Goal: Task Accomplishment & Management: Manage account settings

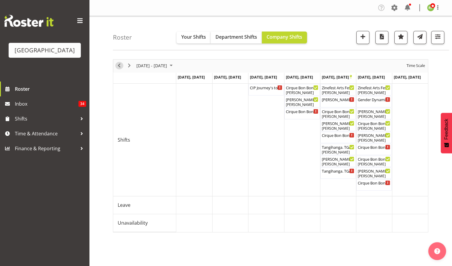
click at [121, 64] on span "Previous" at bounding box center [119, 65] width 7 height 7
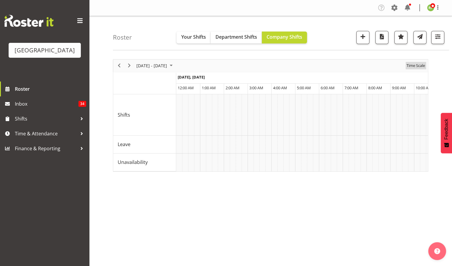
click at [416, 65] on span "Time Scale" at bounding box center [416, 65] width 20 height 7
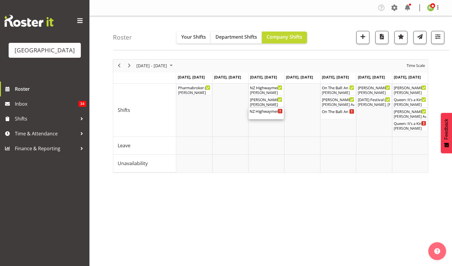
click at [260, 113] on div "NZ Highwaymen ( 06:00 PM - 10:00 PM )" at bounding box center [265, 111] width 33 height 6
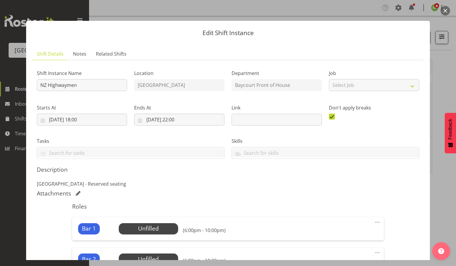
click at [445, 9] on button "button" at bounding box center [446, 11] width 10 height 10
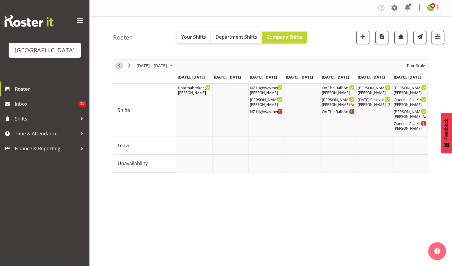
click at [120, 65] on span "Previous" at bounding box center [119, 65] width 7 height 7
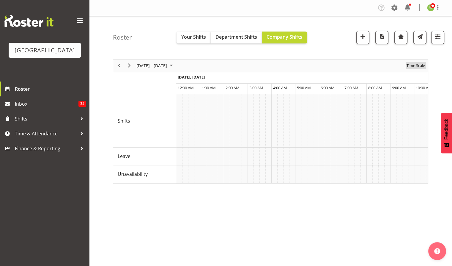
click at [416, 67] on span "Time Scale" at bounding box center [416, 65] width 20 height 7
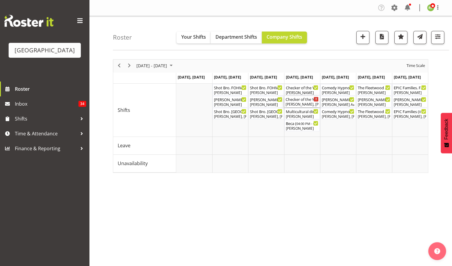
click at [298, 100] on div "Checker of the Year ( 03:30 PM - 08:15 PM )" at bounding box center [301, 99] width 33 height 6
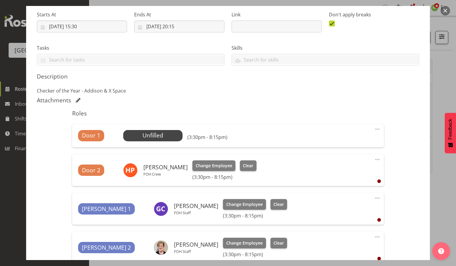
scroll to position [158, 0]
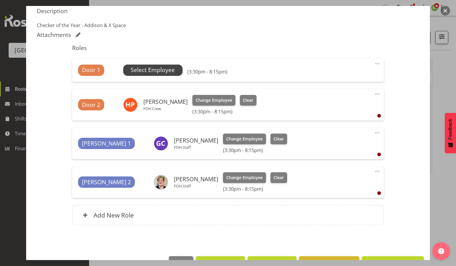
click at [148, 71] on span "Select Employee" at bounding box center [153, 70] width 44 height 9
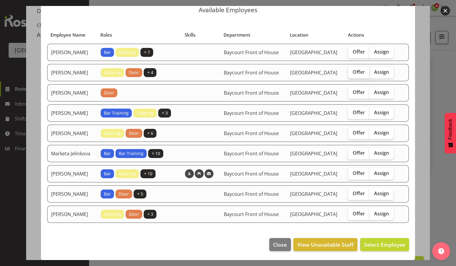
scroll to position [42, 0]
click at [361, 69] on span "Offer" at bounding box center [359, 72] width 12 height 6
click at [352, 70] on input "Offer" at bounding box center [350, 72] width 4 height 4
checkbox input "true"
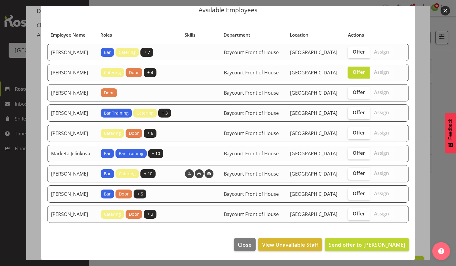
click at [357, 109] on span "Offer" at bounding box center [359, 112] width 12 height 6
click at [352, 110] on input "Offer" at bounding box center [350, 112] width 4 height 4
checkbox input "true"
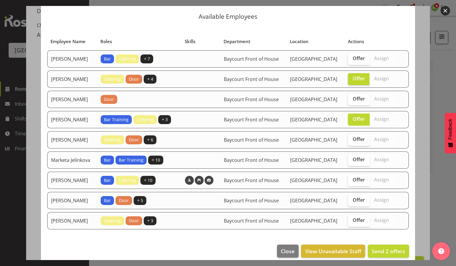
scroll to position [0, 0]
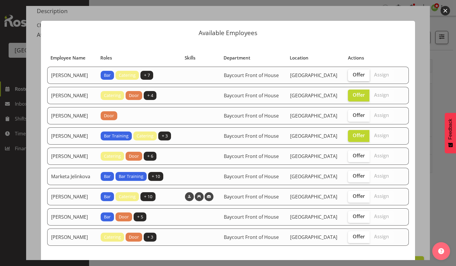
click at [358, 75] on span "Offer" at bounding box center [359, 75] width 12 height 6
click at [352, 75] on input "Offer" at bounding box center [350, 75] width 4 height 4
checkbox input "true"
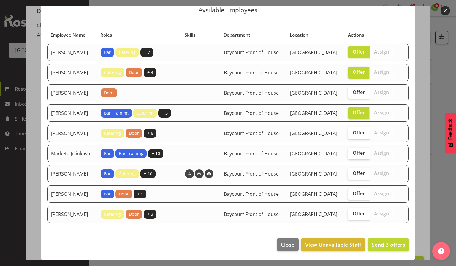
scroll to position [42, 0]
click at [285, 245] on span "Close" at bounding box center [288, 244] width 14 height 8
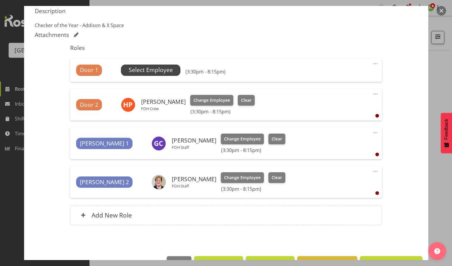
click at [147, 72] on span "Select Employee" at bounding box center [151, 70] width 44 height 9
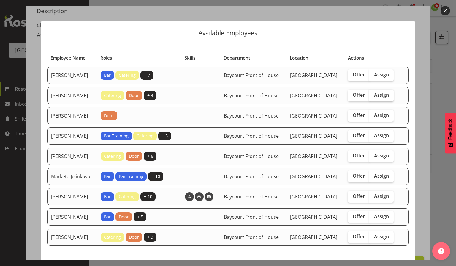
click at [387, 98] on span "Assign" at bounding box center [381, 95] width 15 height 6
click at [373, 97] on input "Assign" at bounding box center [371, 95] width 4 height 4
checkbox input "true"
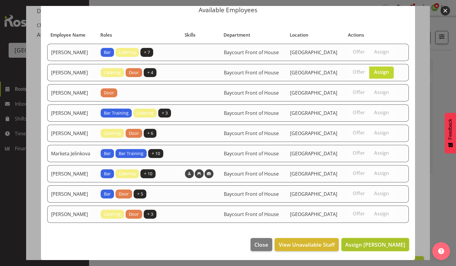
click at [378, 241] on span "Assign Amanda Clark" at bounding box center [375, 244] width 60 height 7
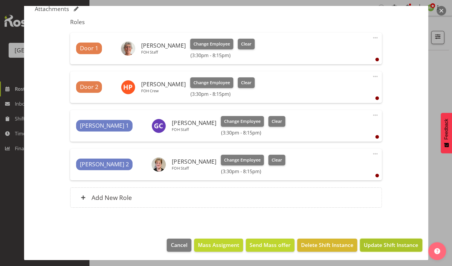
click at [388, 242] on span "Update Shift Instance" at bounding box center [391, 245] width 54 height 8
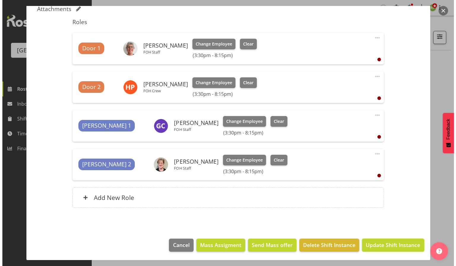
scroll to position [160, 0]
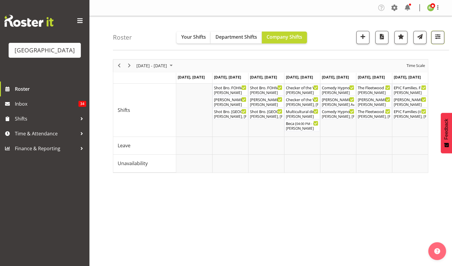
click at [436, 33] on span "button" at bounding box center [438, 37] width 8 height 8
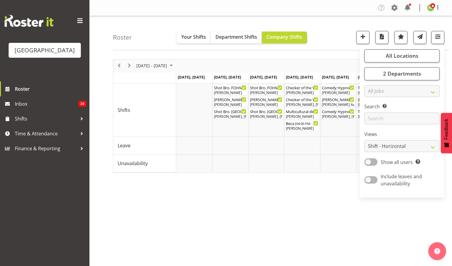
click at [302, 200] on div "October 06 - 12, 2025 Today Day Week Fortnight Month calendar Month Agenda Time…" at bounding box center [282, 174] width 339 height 238
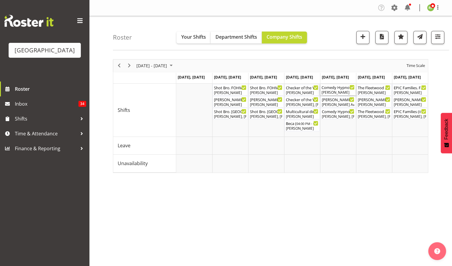
click at [336, 92] on div "[PERSON_NAME]" at bounding box center [337, 92] width 33 height 5
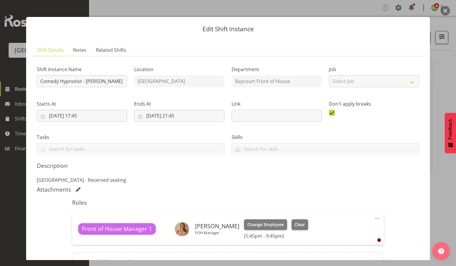
scroll to position [0, 0]
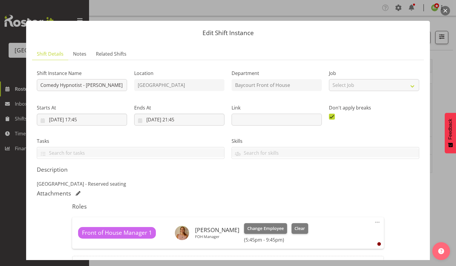
click at [445, 10] on button "button" at bounding box center [446, 11] width 10 height 10
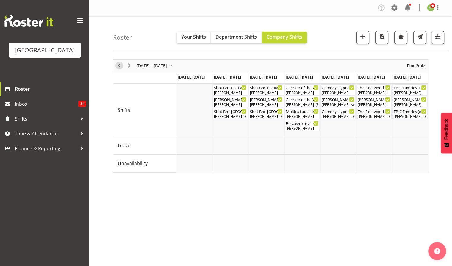
click at [115, 65] on button "Previous" at bounding box center [119, 65] width 8 height 7
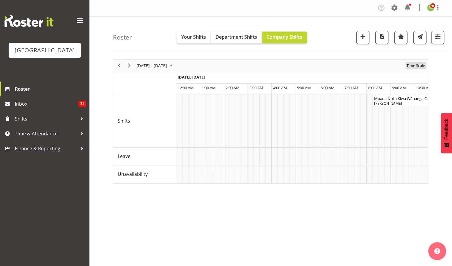
click at [418, 65] on span "Time Scale" at bounding box center [416, 65] width 20 height 7
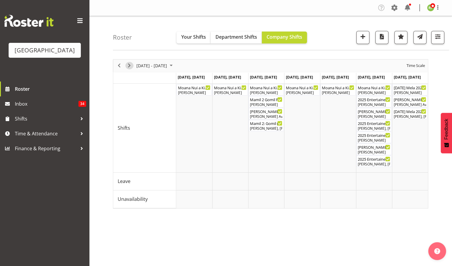
click at [129, 65] on span "Next" at bounding box center [129, 65] width 7 height 7
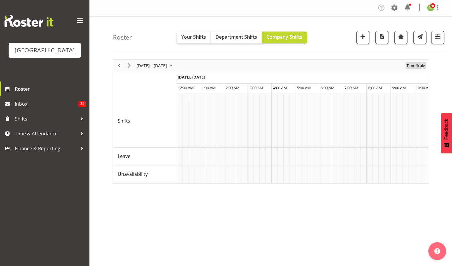
click at [414, 68] on span "Time Scale" at bounding box center [416, 65] width 20 height 7
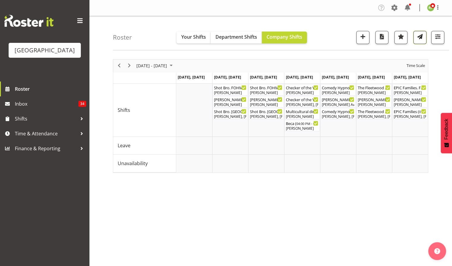
click at [421, 39] on span "button" at bounding box center [420, 37] width 8 height 8
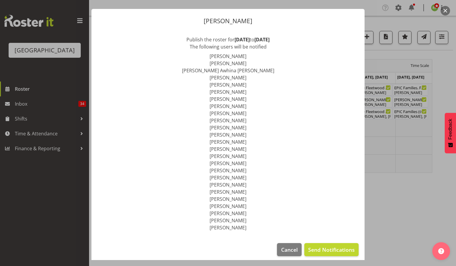
scroll to position [17, 0]
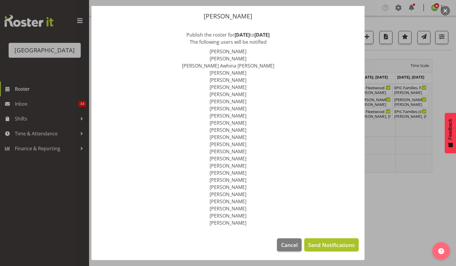
click at [328, 243] on span "Send Notifications" at bounding box center [331, 245] width 47 height 8
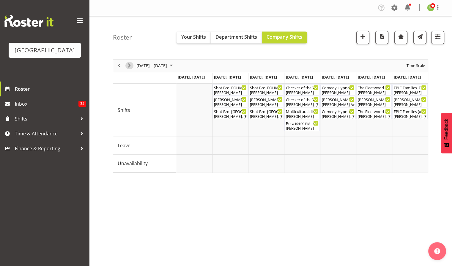
click at [128, 64] on span "Next" at bounding box center [129, 65] width 7 height 7
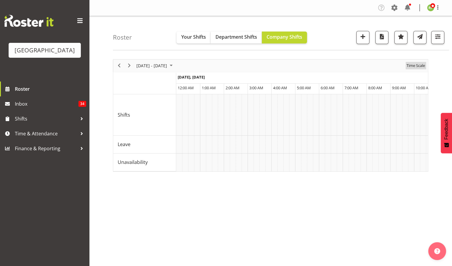
click at [416, 66] on span "Time Scale" at bounding box center [416, 65] width 20 height 7
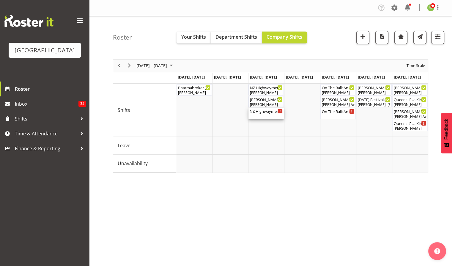
click at [268, 115] on div "NZ Highwaymen ( 06:00 PM - 10:00 PM )" at bounding box center [265, 113] width 33 height 11
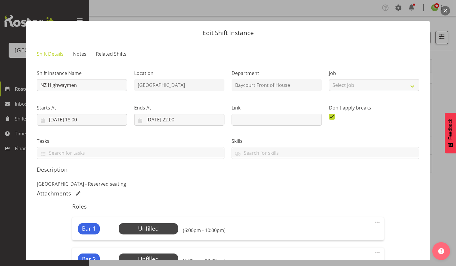
click at [445, 11] on button "button" at bounding box center [446, 11] width 10 height 10
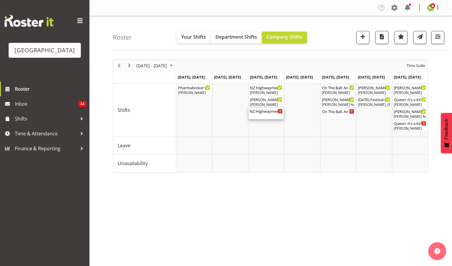
click at [262, 113] on div "NZ Highwaymen ( 06:00 PM - 10:00 PM )" at bounding box center [265, 111] width 33 height 6
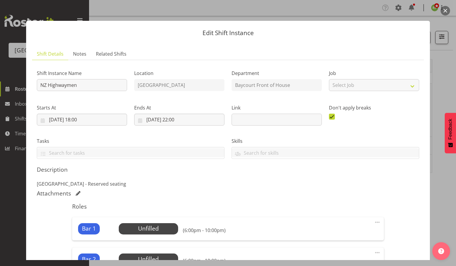
click at [446, 12] on button "button" at bounding box center [446, 11] width 10 height 10
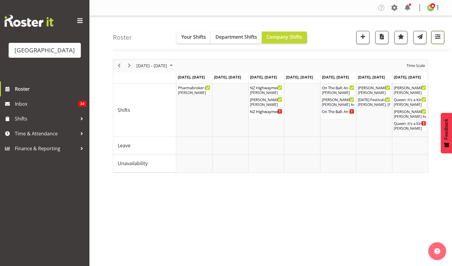
click at [439, 34] on span "button" at bounding box center [438, 37] width 8 height 8
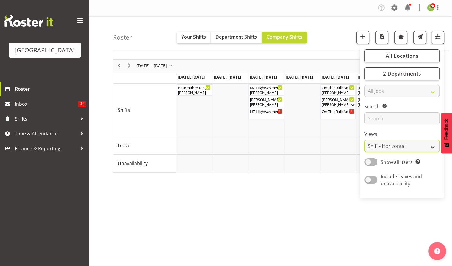
click at [384, 147] on select "Staff Role Shift - Horizontal Shift - Vertical Staff - Location" at bounding box center [401, 146] width 75 height 12
select select "staff"
click at [364, 140] on select "Staff Role Shift - Horizontal Shift - Vertical Staff - Location" at bounding box center [401, 146] width 75 height 12
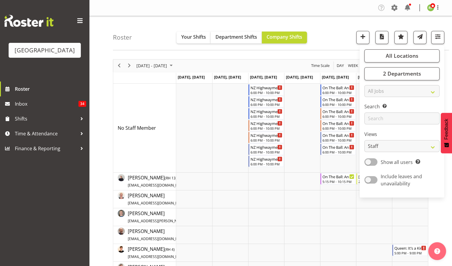
click at [346, 22] on div "Roster Your Shifts Department Shifts Company Shifts All Locations Clear Baycour…" at bounding box center [281, 33] width 336 height 34
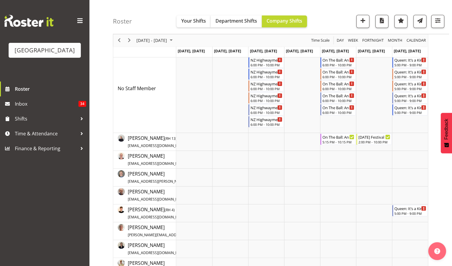
scroll to position [79, 0]
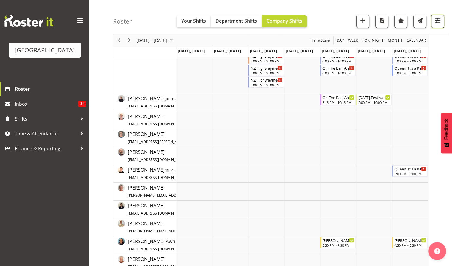
click at [437, 20] on span "button" at bounding box center [438, 21] width 8 height 8
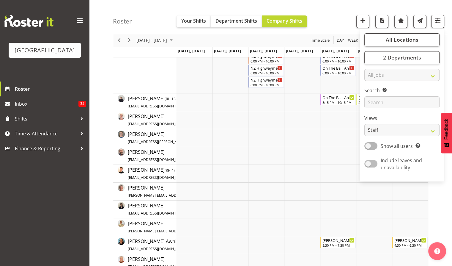
click at [371, 164] on span at bounding box center [370, 163] width 13 height 7
click at [368, 164] on input "Include leaves and unavailability" at bounding box center [366, 164] width 4 height 4
checkbox input "true"
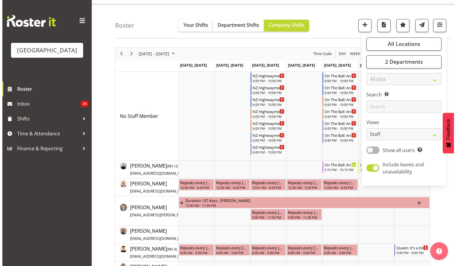
scroll to position [0, 0]
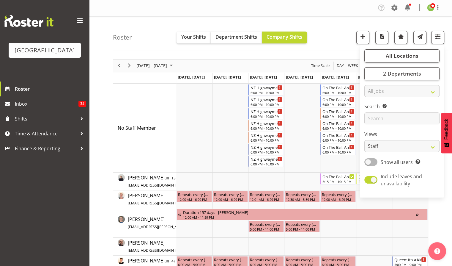
click at [341, 31] on div "Roster Your Shifts Department Shifts Company Shifts All Locations Clear Baycour…" at bounding box center [281, 33] width 336 height 34
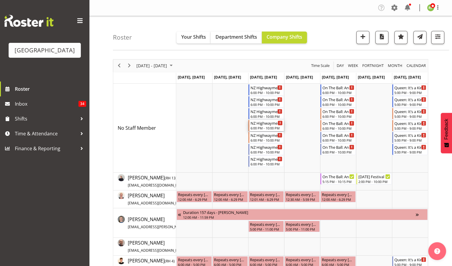
click at [270, 126] on div "6:00 PM - 10:00 PM" at bounding box center [266, 127] width 32 height 5
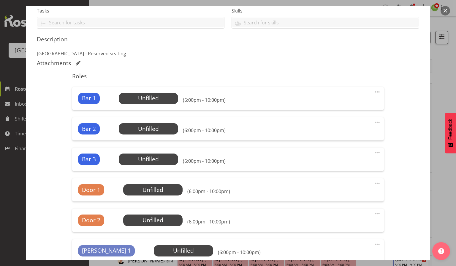
scroll to position [158, 0]
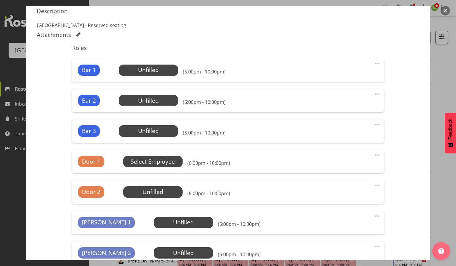
click at [159, 160] on span "Select Employee" at bounding box center [153, 161] width 44 height 9
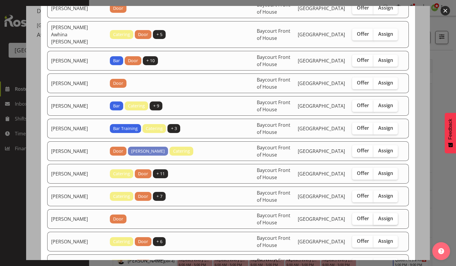
click at [381, 215] on span "Assign" at bounding box center [385, 218] width 15 height 6
click at [377, 216] on input "Assign" at bounding box center [376, 218] width 4 height 4
checkbox input "true"
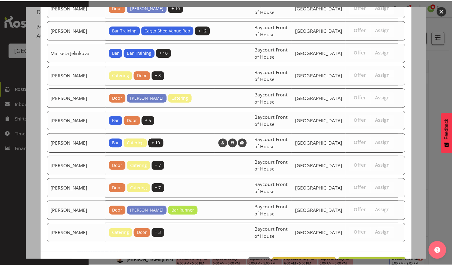
scroll to position [511, 0]
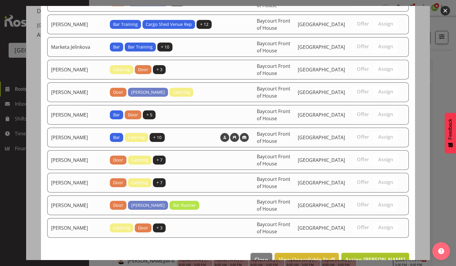
click at [380, 255] on span "Assign Heather Powell" at bounding box center [375, 258] width 60 height 7
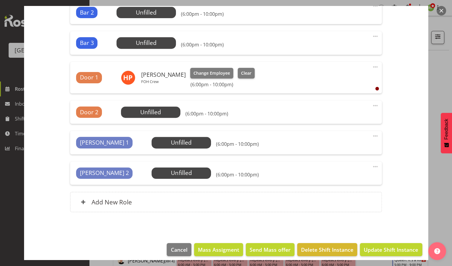
scroll to position [251, 0]
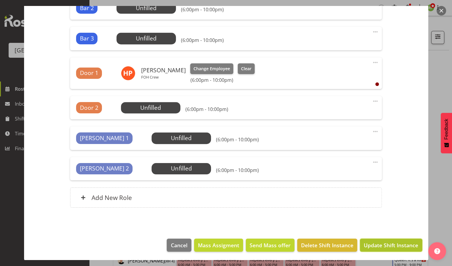
click at [380, 245] on span "Update Shift Instance" at bounding box center [391, 245] width 54 height 8
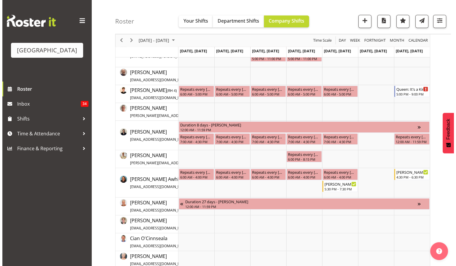
scroll to position [0, 0]
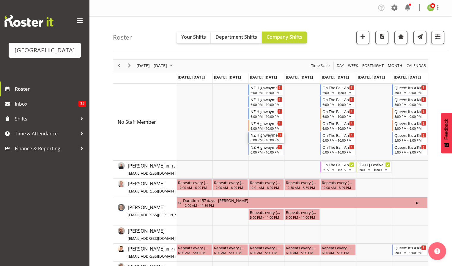
click at [259, 137] on div "NZ Highwaymen" at bounding box center [266, 135] width 32 height 6
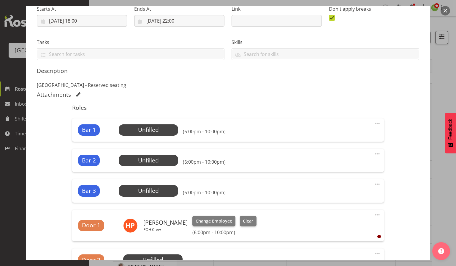
scroll to position [119, 0]
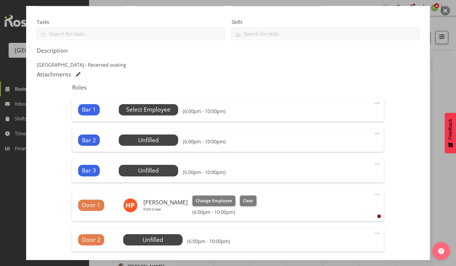
click at [146, 105] on span "Select Employee" at bounding box center [148, 109] width 44 height 9
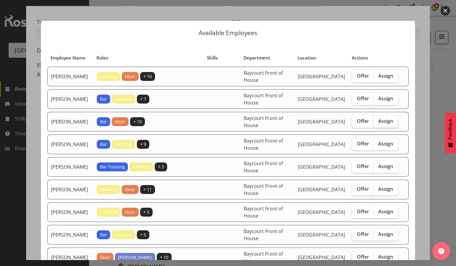
click at [383, 119] on span "Assign" at bounding box center [385, 121] width 15 height 6
click at [377, 119] on input "Assign" at bounding box center [376, 121] width 4 height 4
checkbox input "true"
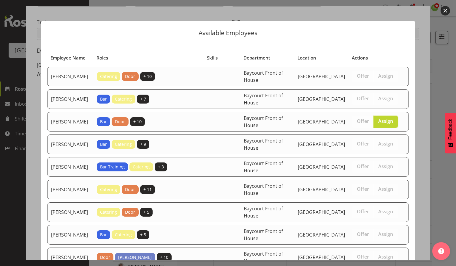
scroll to position [153, 0]
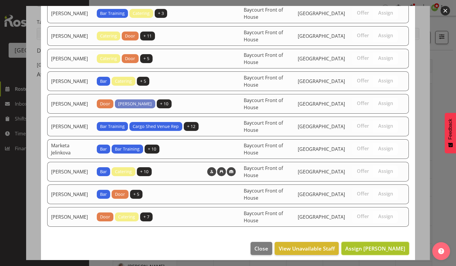
click at [374, 245] on span "Assign Chris Darlington" at bounding box center [375, 247] width 60 height 7
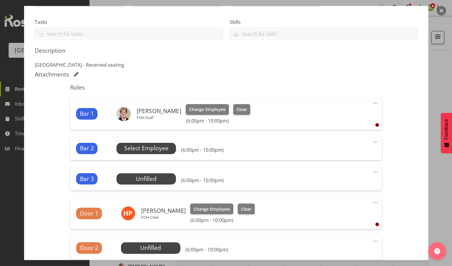
click at [159, 152] on span "Select Employee" at bounding box center [145, 148] width 59 height 11
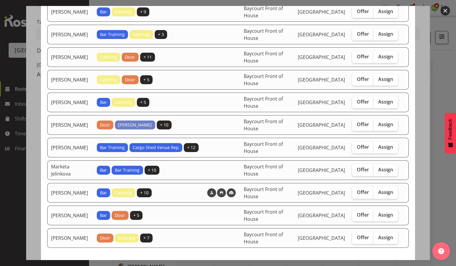
scroll to position [119, 0]
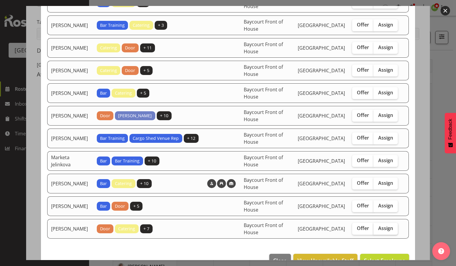
drag, startPoint x: 378, startPoint y: 225, endPoint x: 378, endPoint y: 229, distance: 3.3
click at [378, 226] on span "Assign" at bounding box center [385, 228] width 15 height 6
click at [377, 226] on input "Assign" at bounding box center [376, 228] width 4 height 4
checkbox input "true"
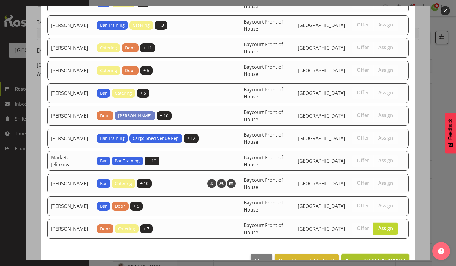
click at [368, 256] on span "Assign Skye Colonna" at bounding box center [375, 259] width 60 height 7
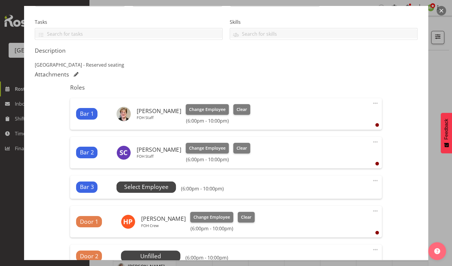
click at [138, 189] on span "Select Employee" at bounding box center [146, 186] width 44 height 9
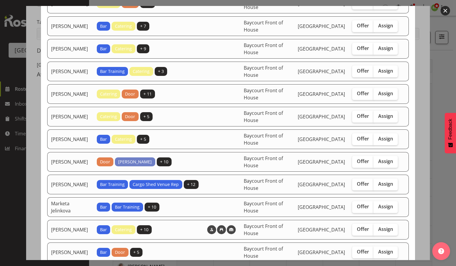
scroll to position [79, 0]
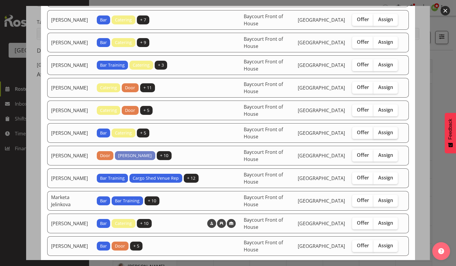
click at [383, 131] on span "Assign" at bounding box center [385, 132] width 15 height 6
click at [377, 131] on input "Assign" at bounding box center [376, 132] width 4 height 4
checkbox input "true"
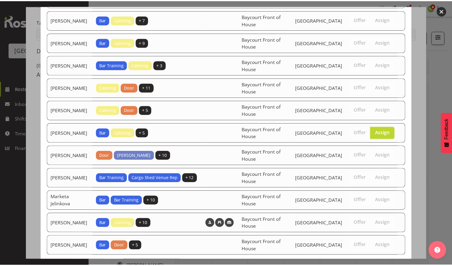
scroll to position [108, 0]
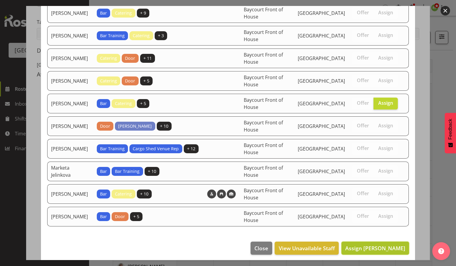
click at [379, 244] on span "Assign Kelly Shepherd" at bounding box center [375, 247] width 60 height 7
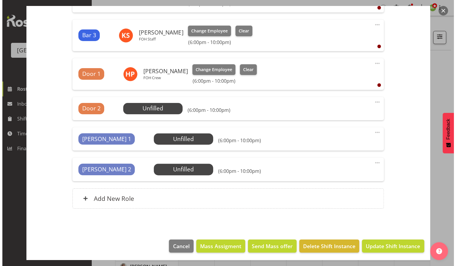
scroll to position [275, 0]
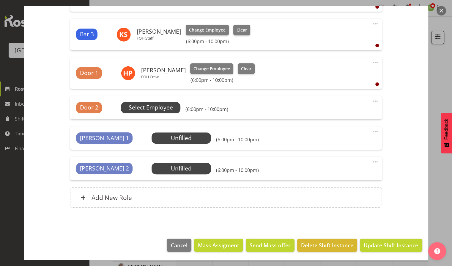
click at [153, 105] on span "Select Employee" at bounding box center [151, 107] width 44 height 9
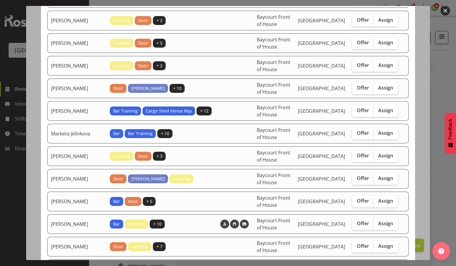
scroll to position [396, 0]
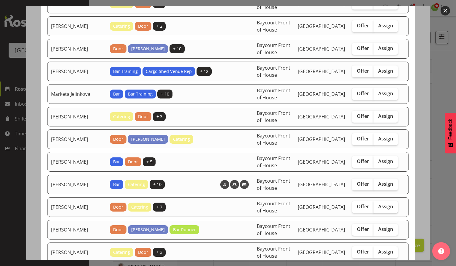
drag, startPoint x: 380, startPoint y: 193, endPoint x: 382, endPoint y: 197, distance: 4.0
click at [380, 203] on span "Assign" at bounding box center [385, 206] width 15 height 6
click at [377, 204] on input "Assign" at bounding box center [376, 206] width 4 height 4
checkbox input "true"
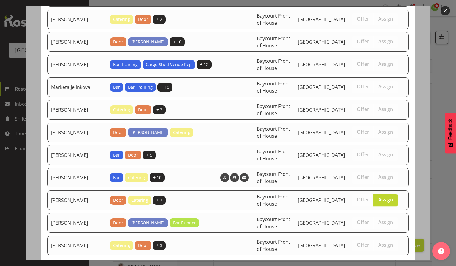
scroll to position [421, 0]
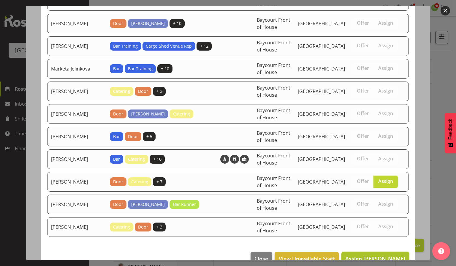
drag, startPoint x: 379, startPoint y: 243, endPoint x: 375, endPoint y: 246, distance: 4.8
click at [378, 255] on span "Assign Ruby Grace" at bounding box center [375, 258] width 60 height 7
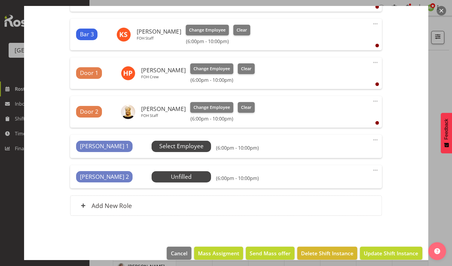
click at [159, 142] on span "Select Employee" at bounding box center [181, 146] width 44 height 9
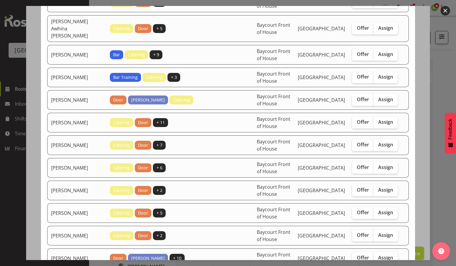
scroll to position [158, 0]
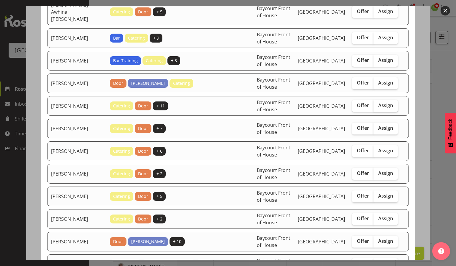
click at [383, 102] on label "Assign" at bounding box center [386, 106] width 24 height 12
click at [377, 103] on input "Assign" at bounding box center [376, 105] width 4 height 4
checkbox input "true"
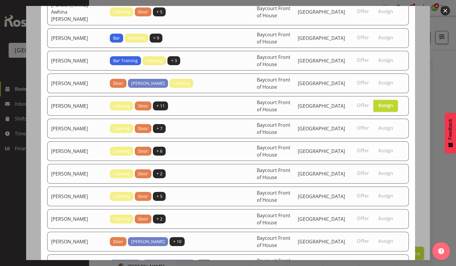
scroll to position [354, 0]
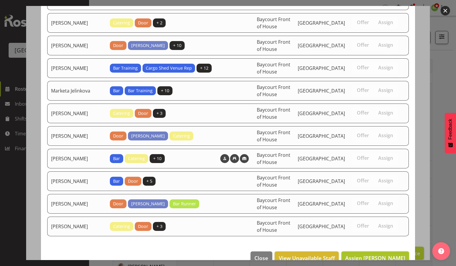
click at [372, 254] on span "Assign Emma Johns" at bounding box center [375, 257] width 60 height 7
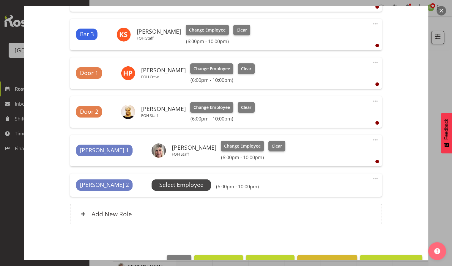
click at [161, 181] on span "Select Employee" at bounding box center [181, 184] width 44 height 9
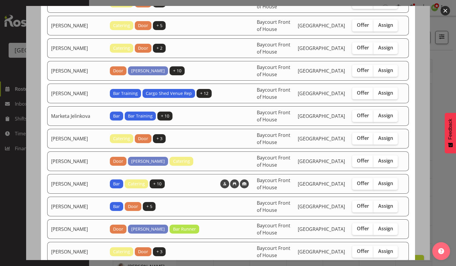
scroll to position [317, 0]
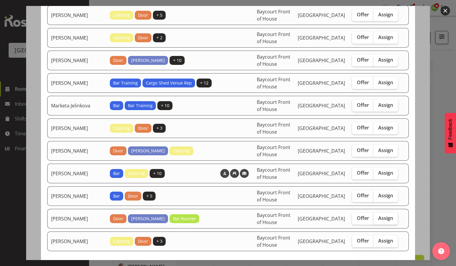
click at [378, 215] on span "Assign" at bounding box center [385, 218] width 15 height 6
click at [377, 216] on input "Assign" at bounding box center [376, 218] width 4 height 4
checkbox input "true"
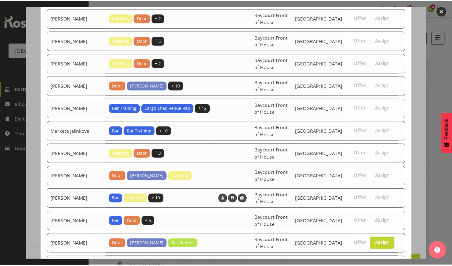
scroll to position [332, 0]
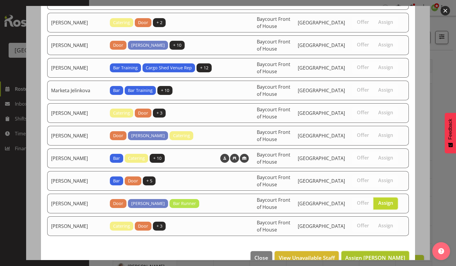
click at [374, 254] on span "Assign Sumner Raos" at bounding box center [375, 257] width 60 height 7
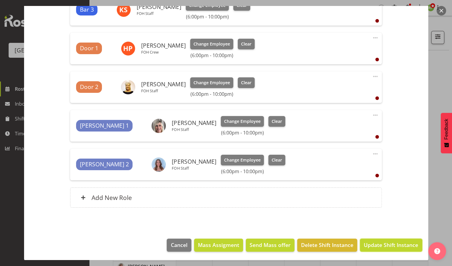
click at [376, 243] on span "Update Shift Instance" at bounding box center [391, 245] width 54 height 8
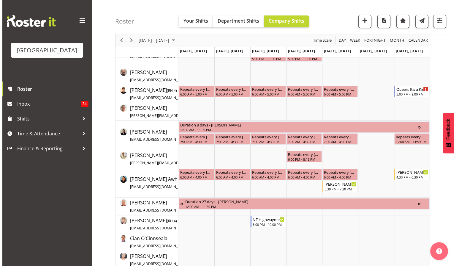
scroll to position [0, 0]
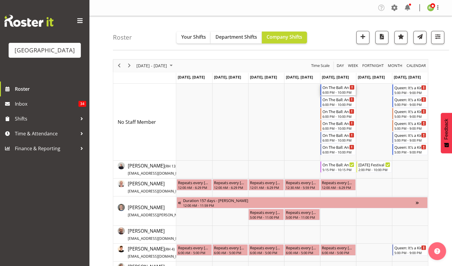
click at [324, 90] on div "On The Ball: An evening with Sir Wayne Smith 6:00 PM - 10:00 PM" at bounding box center [338, 89] width 32 height 11
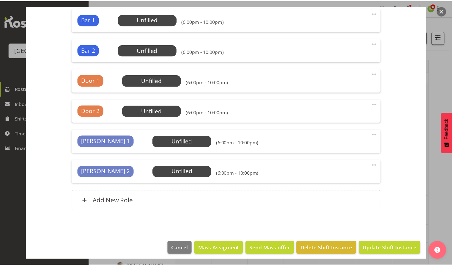
scroll to position [212, 0]
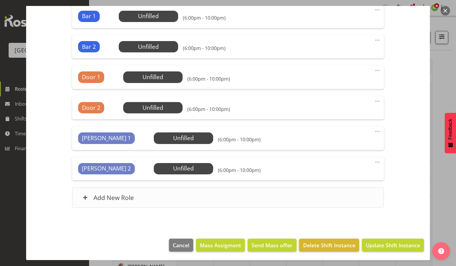
click at [103, 195] on h6 "Add New Role" at bounding box center [114, 197] width 40 height 8
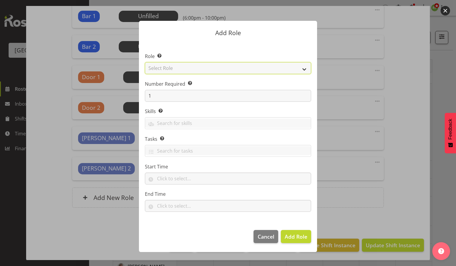
drag, startPoint x: 303, startPoint y: 69, endPoint x: 264, endPoint y: 71, distance: 39.2
click at [303, 69] on select "Select Role Audio Bar Bar Runner Bar Training Box Office Cargo Shed Venue Rep C…" at bounding box center [228, 68] width 166 height 12
select select "1293"
click at [145, 62] on select "Select Role Audio Bar Bar Runner Bar Training Box Office Cargo Shed Venue Rep C…" at bounding box center [228, 68] width 166 height 12
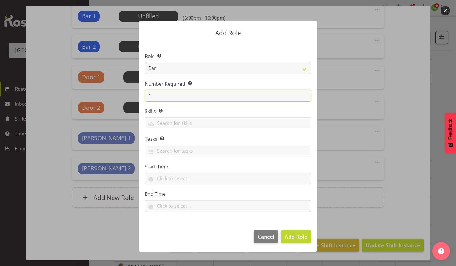
drag, startPoint x: 148, startPoint y: 97, endPoint x: 152, endPoint y: 98, distance: 4.0
click at [147, 97] on input "1" at bounding box center [228, 96] width 166 height 12
type input "3"
click at [307, 226] on footer "Cancel Add 3 Roles" at bounding box center [228, 238] width 178 height 28
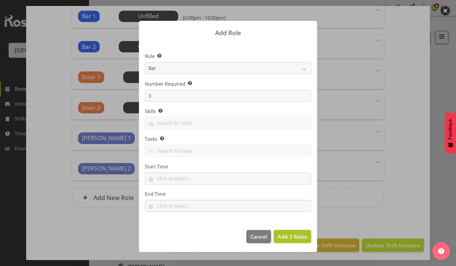
click at [296, 233] on span "Add 3 Roles" at bounding box center [293, 236] width 30 height 7
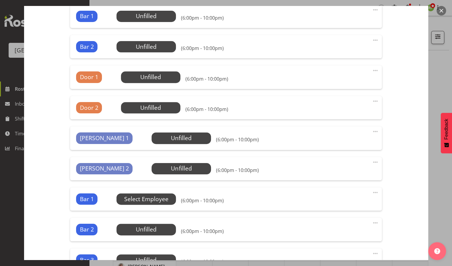
scroll to position [291, 0]
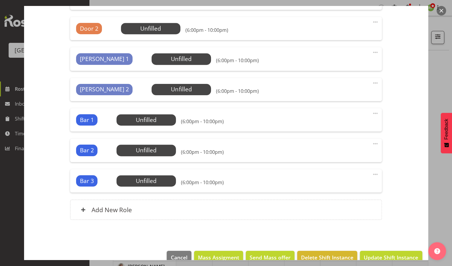
click at [372, 143] on span at bounding box center [375, 143] width 7 height 7
click at [331, 178] on link "Delete" at bounding box center [350, 178] width 57 height 11
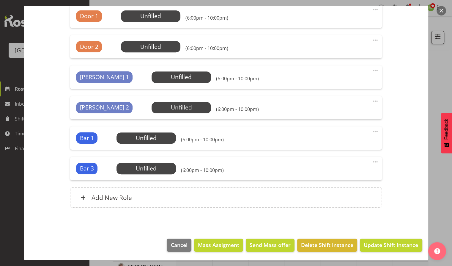
click at [372, 131] on span at bounding box center [375, 131] width 7 height 7
click at [334, 167] on link "Delete" at bounding box center [350, 165] width 57 height 11
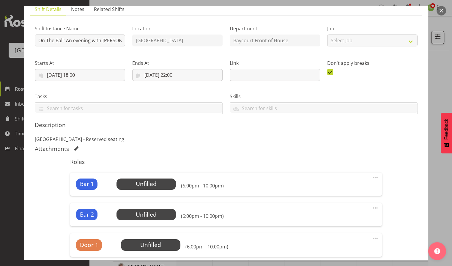
scroll to position [242, 0]
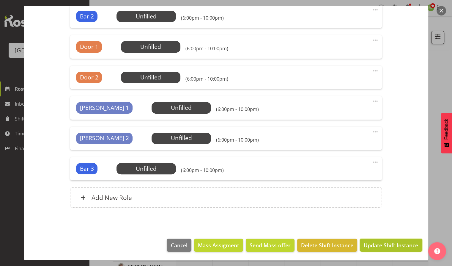
click at [386, 244] on span "Update Shift Instance" at bounding box center [391, 245] width 54 height 8
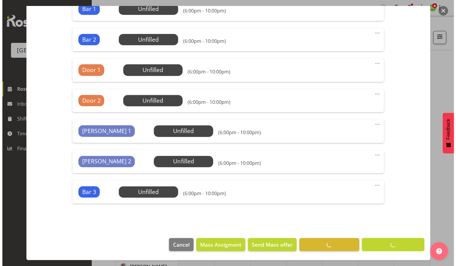
scroll to position [219, 0]
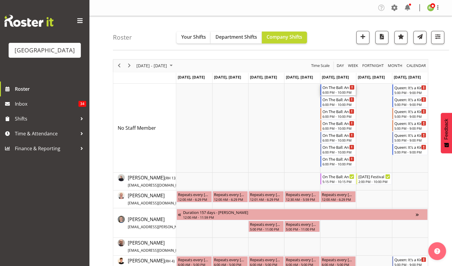
click at [338, 90] on div "On The Ball: An evening with Sir Wayne Smith" at bounding box center [338, 87] width 32 height 6
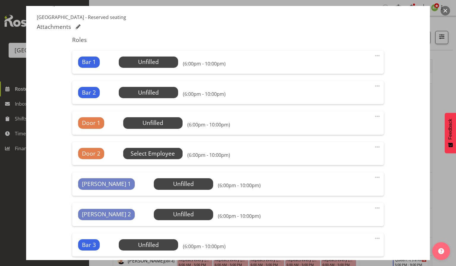
scroll to position [158, 0]
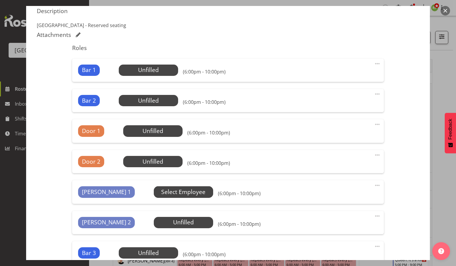
click at [161, 194] on span "Select Employee" at bounding box center [183, 191] width 44 height 9
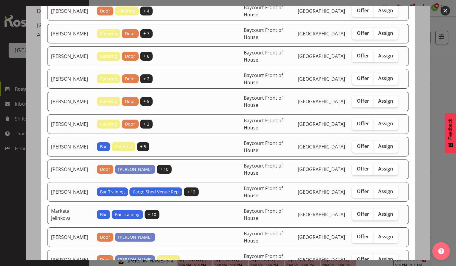
scroll to position [277, 0]
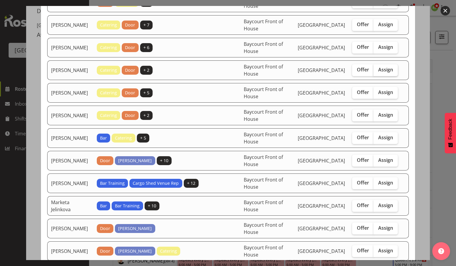
click at [379, 68] on span "Assign" at bounding box center [385, 70] width 15 height 6
click at [377, 68] on input "Assign" at bounding box center [376, 70] width 4 height 4
checkbox input "true"
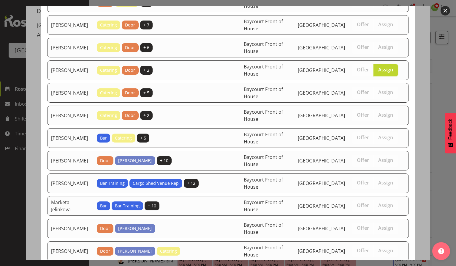
scroll to position [466, 0]
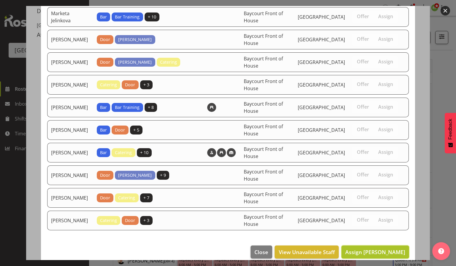
click at [372, 248] on span "Assign Jody Smart" at bounding box center [375, 252] width 60 height 8
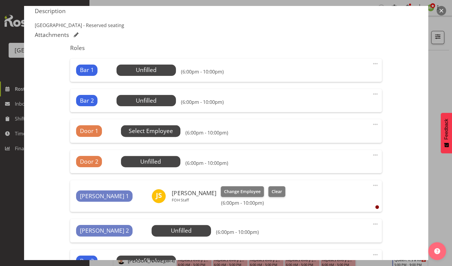
click at [137, 127] on span "Select Employee" at bounding box center [151, 131] width 44 height 9
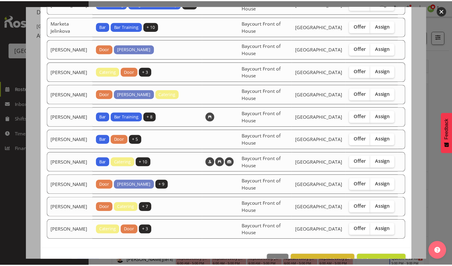
scroll to position [511, 0]
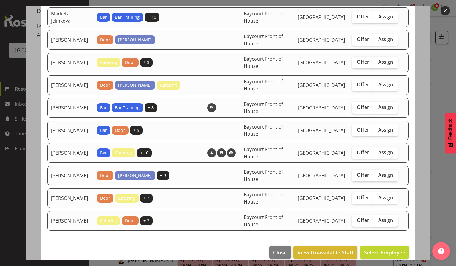
click at [380, 217] on span "Assign" at bounding box center [385, 220] width 15 height 6
click at [377, 218] on input "Assign" at bounding box center [376, 220] width 4 height 4
checkbox input "true"
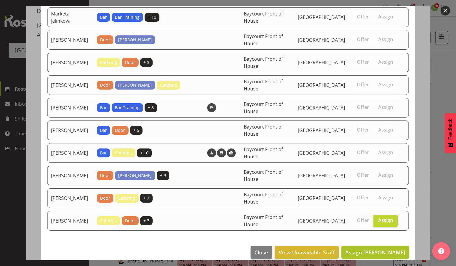
click at [375, 248] on span "Assign Tommy Shorter" at bounding box center [375, 251] width 60 height 7
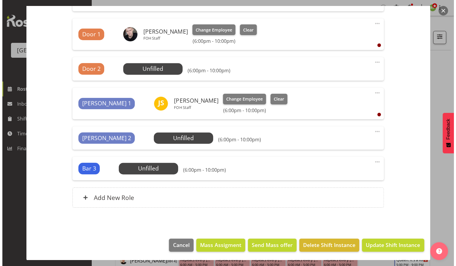
scroll to position [140, 0]
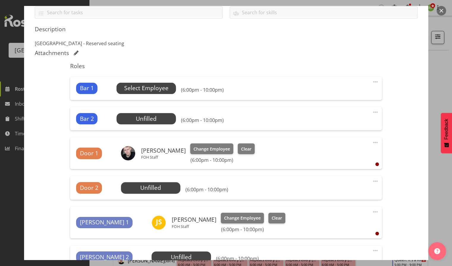
click at [150, 84] on span "Select Employee" at bounding box center [146, 88] width 44 height 9
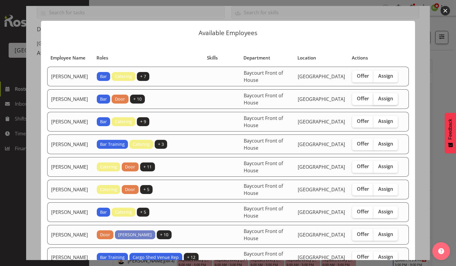
click at [380, 97] on span "Assign" at bounding box center [385, 98] width 15 height 6
click at [377, 97] on input "Assign" at bounding box center [376, 99] width 4 height 4
checkbox input "true"
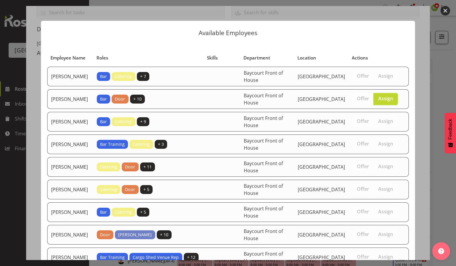
scroll to position [176, 0]
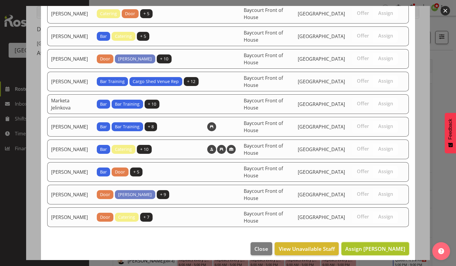
click at [364, 245] on span "Assign Chris Darlington" at bounding box center [375, 248] width 60 height 7
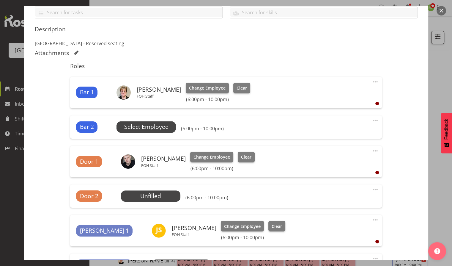
click at [131, 129] on span "Select Employee" at bounding box center [146, 126] width 44 height 9
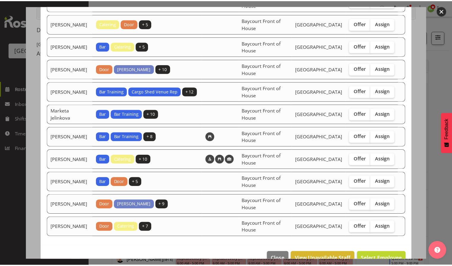
scroll to position [153, 0]
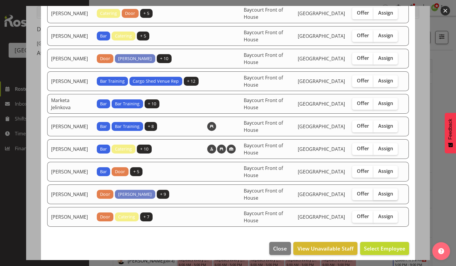
click at [378, 192] on span "Assign" at bounding box center [385, 193] width 15 height 6
click at [374, 192] on input "Assign" at bounding box center [376, 194] width 4 height 4
checkbox input "true"
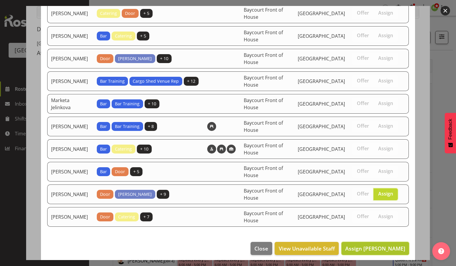
click at [367, 245] on span "Assign Robin Hendriks" at bounding box center [375, 247] width 60 height 7
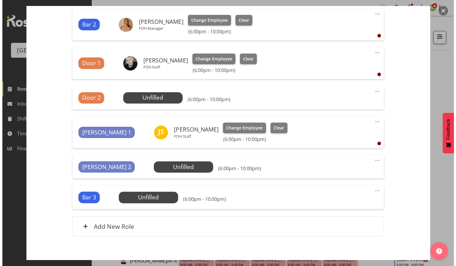
scroll to position [275, 0]
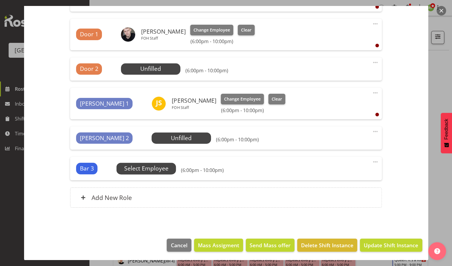
click at [152, 168] on span "Select Employee" at bounding box center [146, 168] width 44 height 9
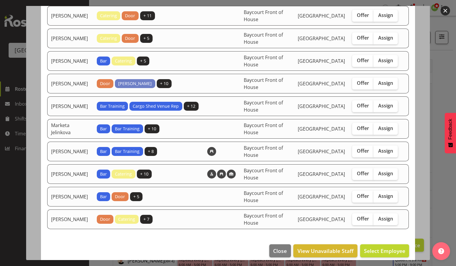
scroll to position [131, 0]
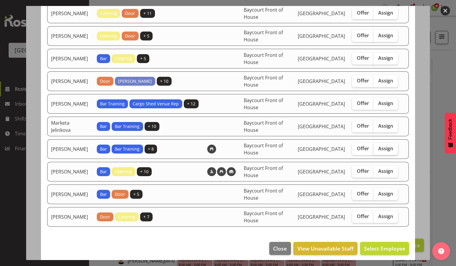
click at [383, 148] on span "Assign" at bounding box center [385, 148] width 15 height 6
click at [377, 148] on input "Assign" at bounding box center [376, 148] width 4 height 4
checkbox input "true"
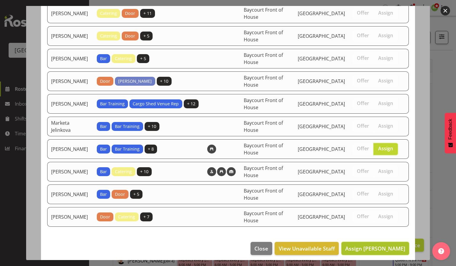
click at [366, 244] on span "Assign Renée Hewitt" at bounding box center [375, 247] width 60 height 7
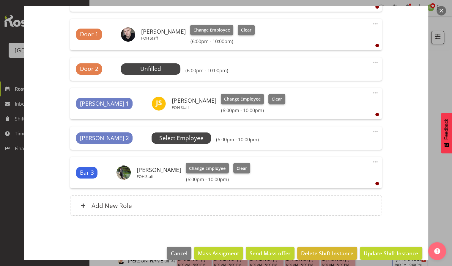
click at [159, 137] on span "Select Employee" at bounding box center [181, 138] width 44 height 9
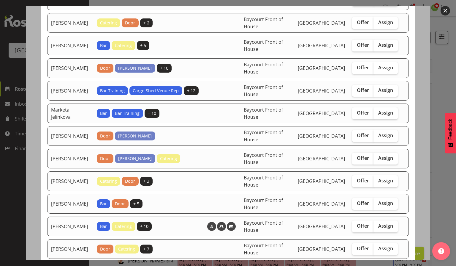
scroll to position [315, 0]
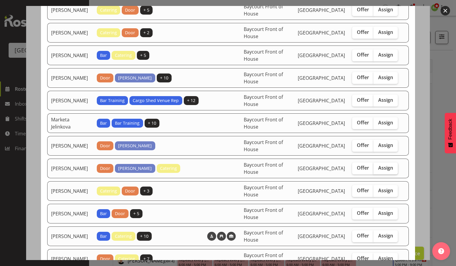
click at [379, 165] on span "Assign" at bounding box center [385, 168] width 15 height 6
click at [377, 166] on input "Assign" at bounding box center [376, 168] width 4 height 4
checkbox input "true"
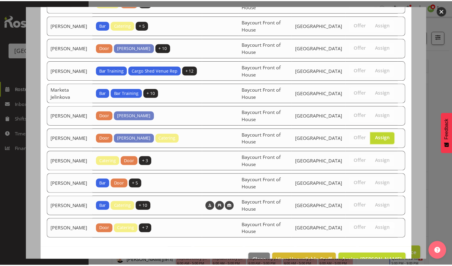
scroll to position [354, 0]
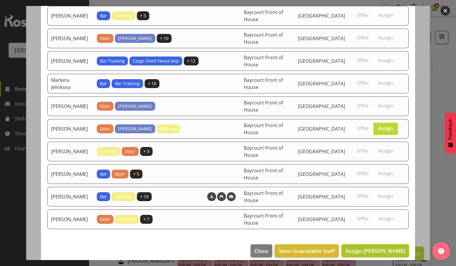
click at [365, 249] on button "Assign Michelle Englehardt" at bounding box center [376, 250] width 68 height 13
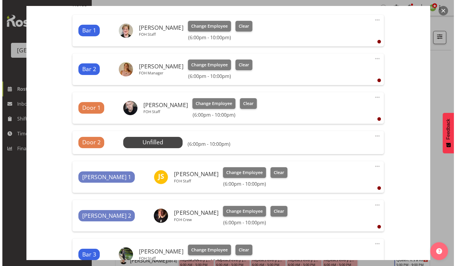
scroll to position [196, 0]
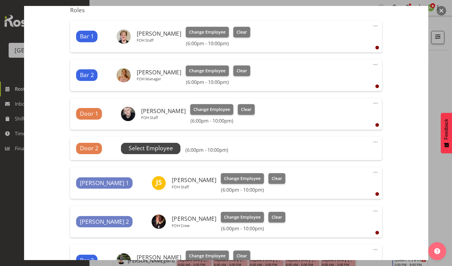
click at [144, 146] on span "Select Employee" at bounding box center [151, 148] width 44 height 9
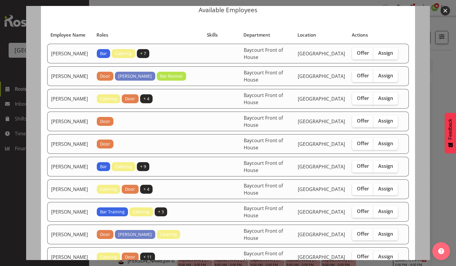
scroll to position [40, 0]
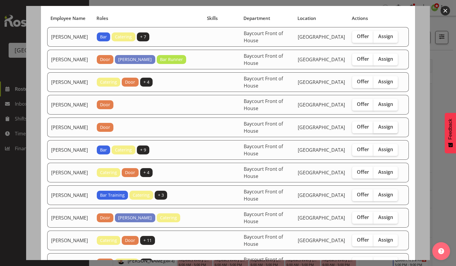
click at [381, 124] on span "Assign" at bounding box center [385, 127] width 15 height 6
click at [377, 125] on input "Assign" at bounding box center [376, 127] width 4 height 4
checkbox input "true"
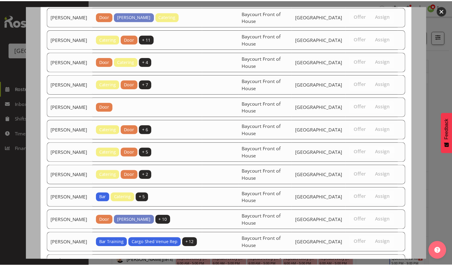
scroll to position [399, 0]
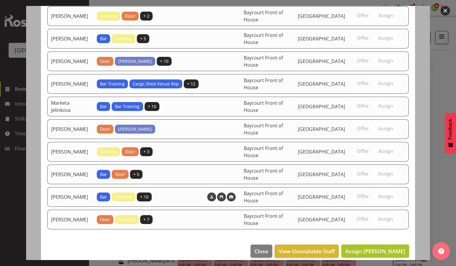
click at [368, 248] on span "Assign Ciska Vogelzang" at bounding box center [375, 250] width 60 height 7
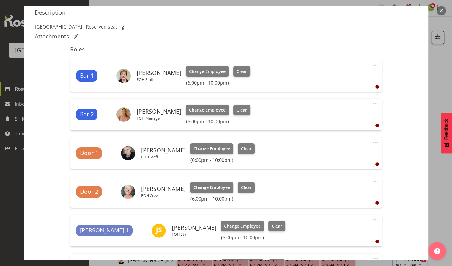
scroll to position [196, 0]
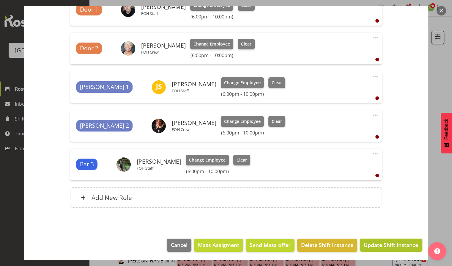
click at [390, 245] on span "Update Shift Instance" at bounding box center [391, 245] width 54 height 8
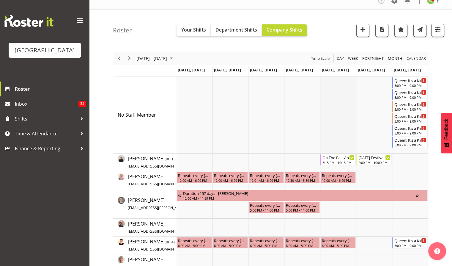
scroll to position [0, 0]
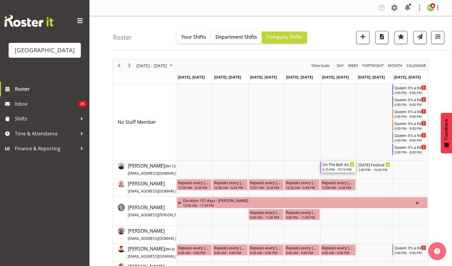
click at [331, 165] on div "On The Ball: An evening with Sir Wayne Smith FOHM shift" at bounding box center [338, 164] width 32 height 6
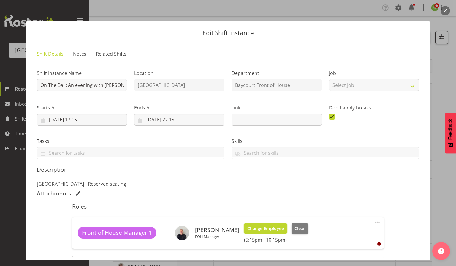
click at [262, 225] on span "Change Employee" at bounding box center [265, 228] width 37 height 7
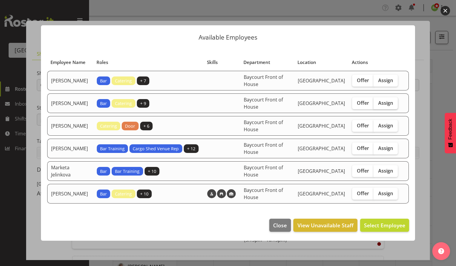
click at [383, 109] on label "Assign" at bounding box center [386, 103] width 24 height 12
click at [377, 105] on input "Assign" at bounding box center [376, 103] width 4 height 4
checkbox input "true"
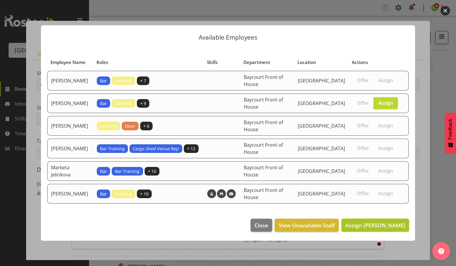
click at [366, 227] on span "Assign Davey Van Gooswilligen" at bounding box center [375, 224] width 60 height 7
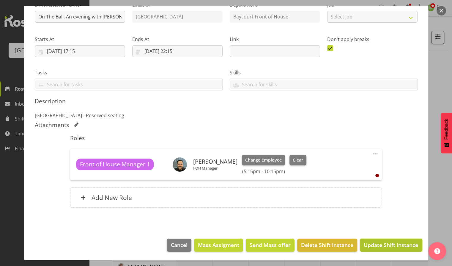
click at [382, 245] on span "Update Shift Instance" at bounding box center [391, 245] width 54 height 8
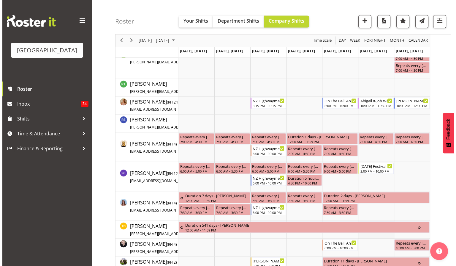
scroll to position [990, 0]
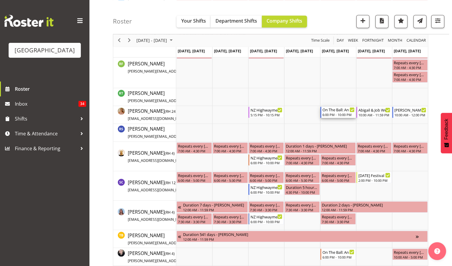
click at [334, 109] on div "On The Ball: An evening with Sir Wayne Smith" at bounding box center [338, 109] width 32 height 6
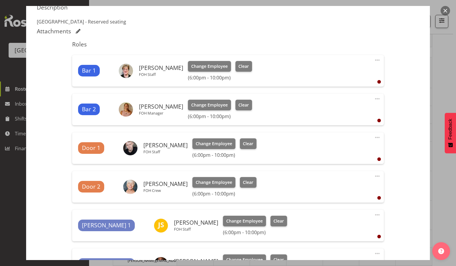
scroll to position [198, 0]
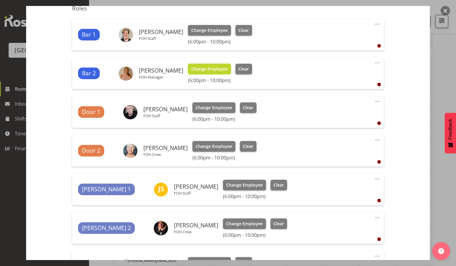
click at [213, 67] on span "Change Employee" at bounding box center [209, 69] width 37 height 7
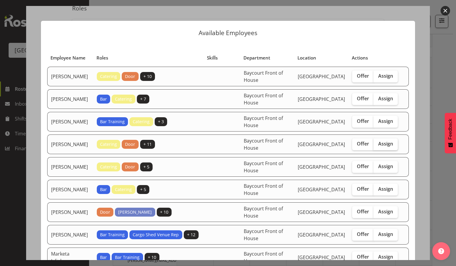
click at [383, 146] on span "Assign" at bounding box center [385, 143] width 15 height 6
click at [377, 146] on input "Assign" at bounding box center [376, 144] width 4 height 4
checkbox input "true"
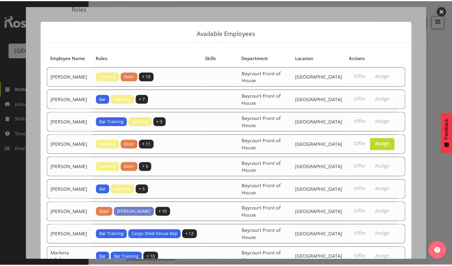
scroll to position [115, 0]
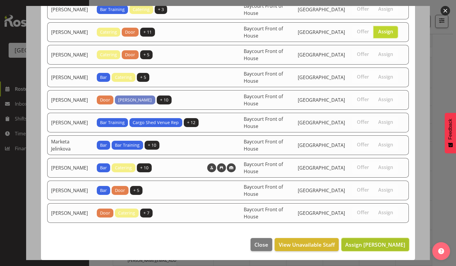
click at [369, 248] on span "Assign Emma Johns" at bounding box center [375, 244] width 60 height 8
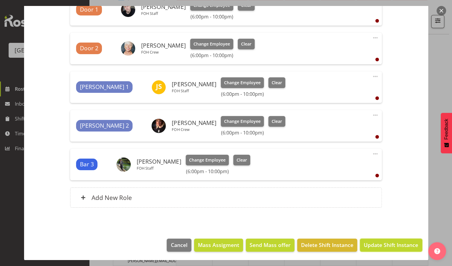
click at [388, 246] on span "Update Shift Instance" at bounding box center [391, 245] width 54 height 8
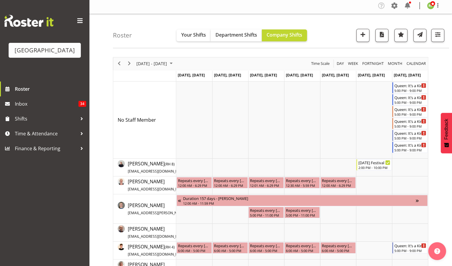
scroll to position [0, 0]
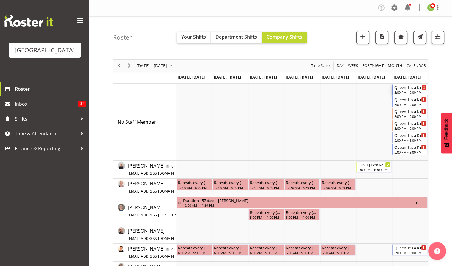
click at [396, 91] on div "5:00 PM - 9:00 PM" at bounding box center [410, 92] width 32 height 5
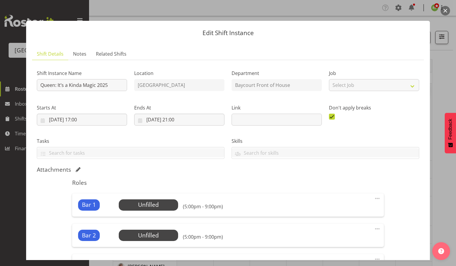
click at [445, 11] on button "button" at bounding box center [446, 11] width 10 height 10
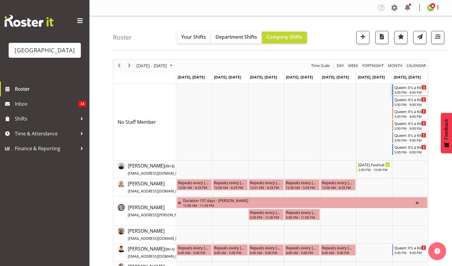
click at [408, 91] on div "5:00 PM - 9:00 PM" at bounding box center [410, 92] width 32 height 5
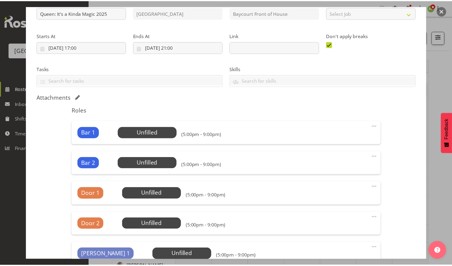
scroll to position [119, 0]
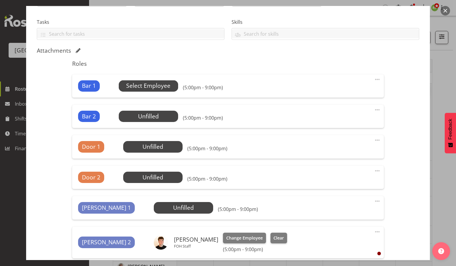
click at [152, 87] on span "Select Employee" at bounding box center [148, 85] width 44 height 9
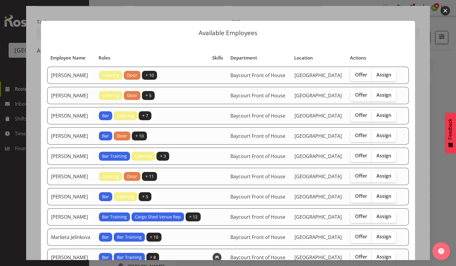
click at [443, 8] on button "button" at bounding box center [446, 11] width 10 height 10
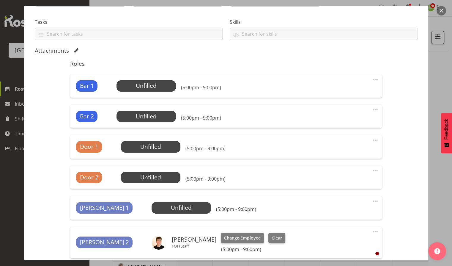
click at [441, 8] on button "button" at bounding box center [441, 11] width 10 height 10
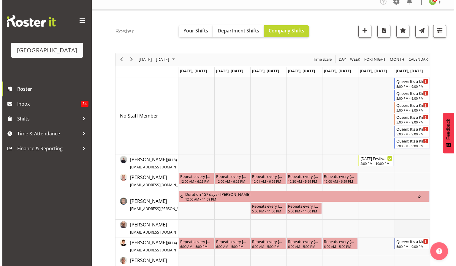
scroll to position [40, 0]
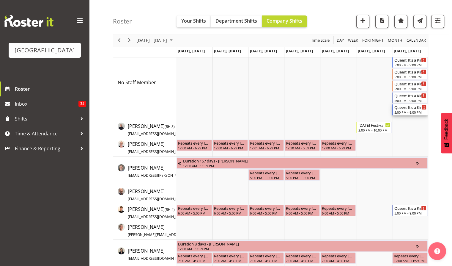
click at [400, 110] on div "5:00 PM - 9:00 PM" at bounding box center [410, 112] width 32 height 5
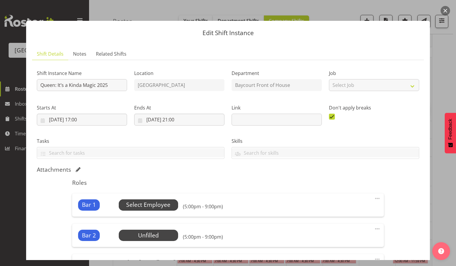
click at [149, 204] on span "Select Employee" at bounding box center [148, 204] width 44 height 9
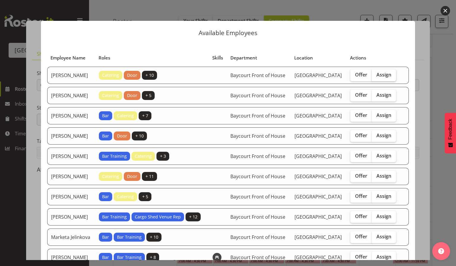
click at [380, 77] on span "Assign" at bounding box center [384, 75] width 15 height 6
click at [376, 77] on input "Assign" at bounding box center [374, 75] width 4 height 4
checkbox input "true"
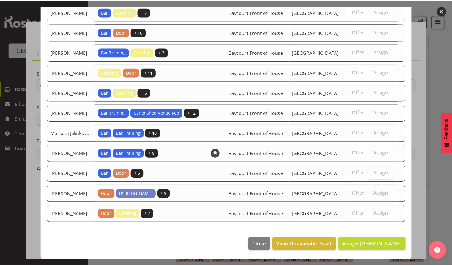
scroll to position [131, 0]
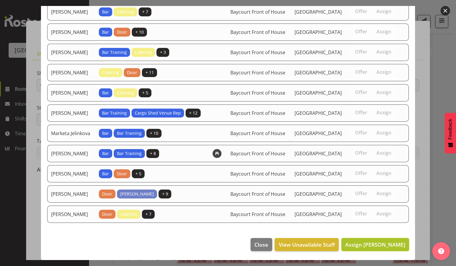
click at [379, 246] on span "Assign Aaron Smart" at bounding box center [375, 244] width 60 height 7
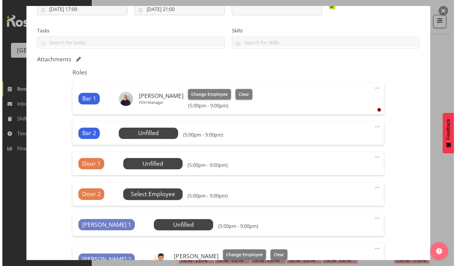
scroll to position [119, 0]
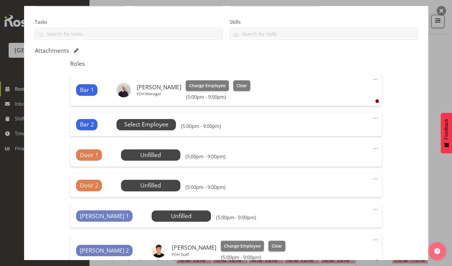
click at [153, 121] on span "Select Employee" at bounding box center [146, 124] width 44 height 9
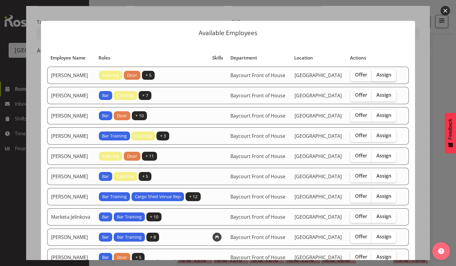
click at [385, 75] on span "Assign" at bounding box center [384, 75] width 15 height 6
click at [376, 75] on input "Assign" at bounding box center [374, 75] width 4 height 4
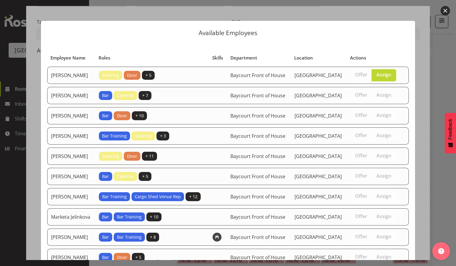
scroll to position [0, 0]
click at [382, 72] on span "Assign" at bounding box center [384, 75] width 15 height 6
click at [376, 73] on input "Assign" at bounding box center [374, 75] width 4 height 4
checkbox input "false"
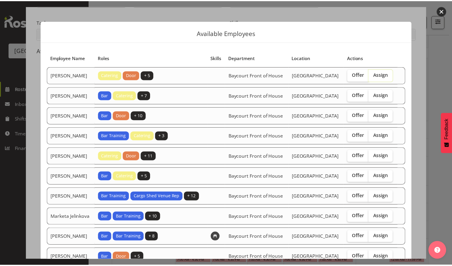
scroll to position [108, 0]
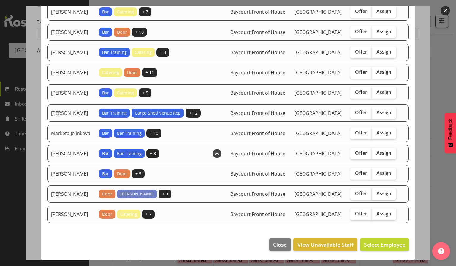
click at [381, 190] on span "Assign" at bounding box center [384, 193] width 15 height 6
click at [376, 191] on input "Assign" at bounding box center [374, 193] width 4 height 4
checkbox input "true"
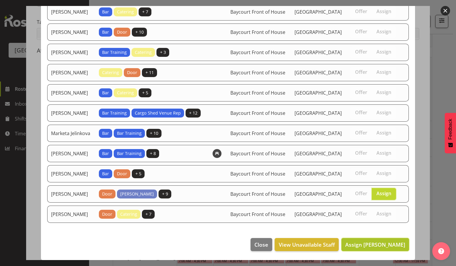
click at [374, 247] on span "Assign Robin Hendriks" at bounding box center [375, 244] width 60 height 7
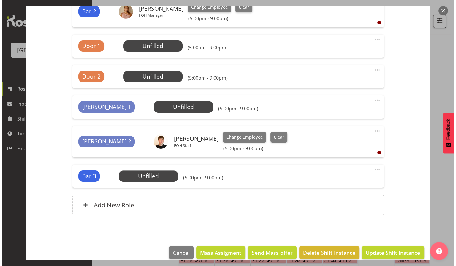
scroll to position [238, 0]
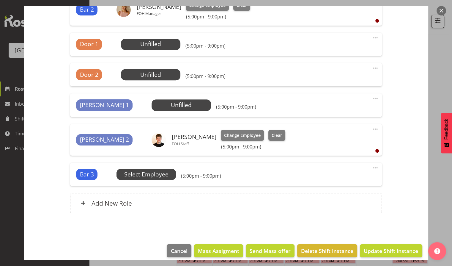
click at [146, 172] on span "Select Employee" at bounding box center [146, 174] width 44 height 9
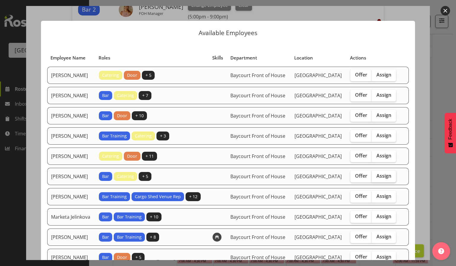
click at [384, 178] on span "Assign" at bounding box center [384, 176] width 15 height 6
click at [376, 178] on input "Assign" at bounding box center [374, 176] width 4 height 4
checkbox input "true"
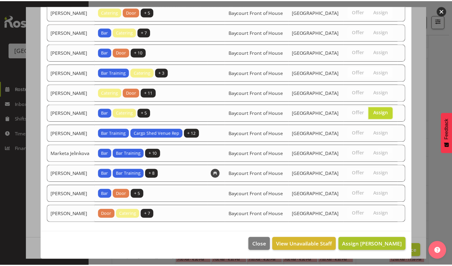
scroll to position [86, 0]
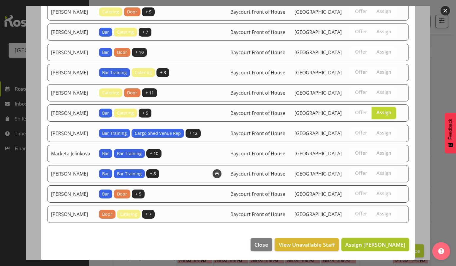
click at [372, 249] on button "Assign Hanna Peters" at bounding box center [376, 244] width 68 height 13
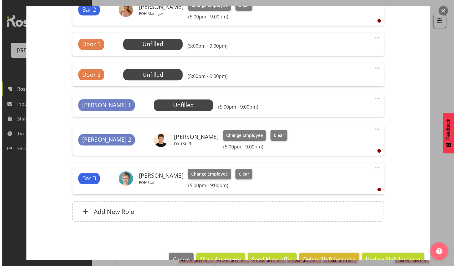
scroll to position [158, 0]
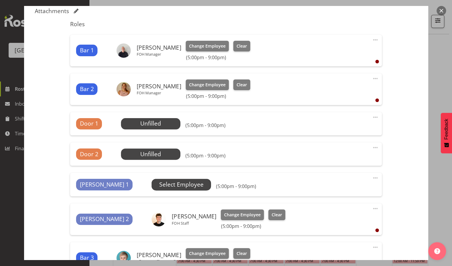
click at [159, 185] on span "Select Employee" at bounding box center [181, 184] width 44 height 9
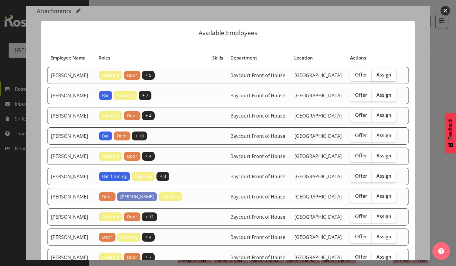
click at [382, 72] on label "Assign" at bounding box center [384, 75] width 24 height 12
click at [376, 73] on input "Assign" at bounding box center [374, 75] width 4 height 4
checkbox input "true"
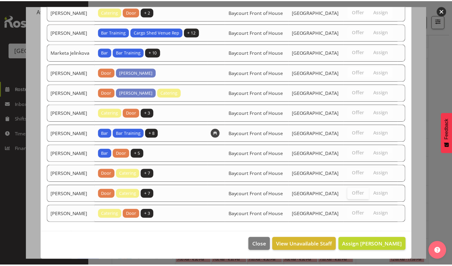
scroll to position [354, 0]
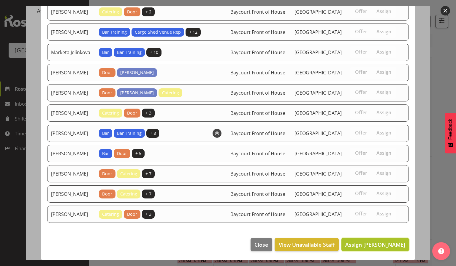
click at [363, 238] on button "Assign Aiddie Carnihan" at bounding box center [376, 244] width 68 height 13
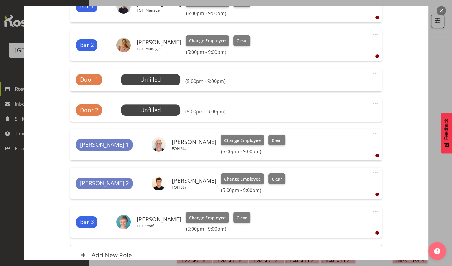
scroll to position [238, 0]
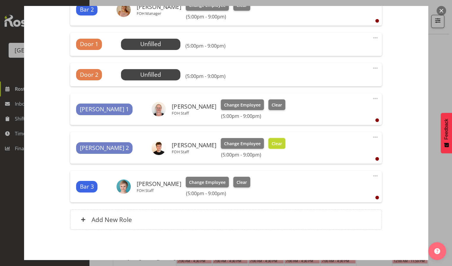
click at [271, 145] on span "Clear" at bounding box center [276, 143] width 10 height 7
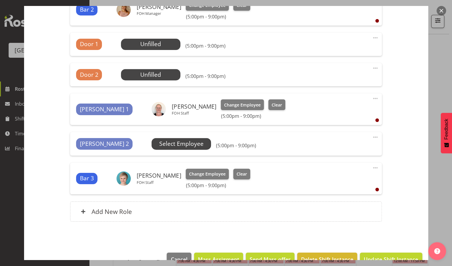
click at [159, 144] on span "Select Employee" at bounding box center [181, 143] width 44 height 9
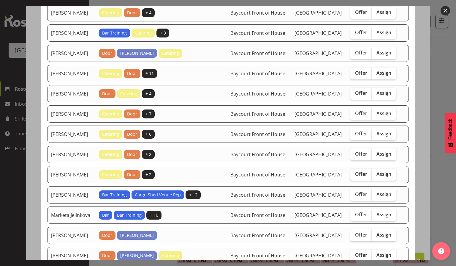
scroll to position [158, 0]
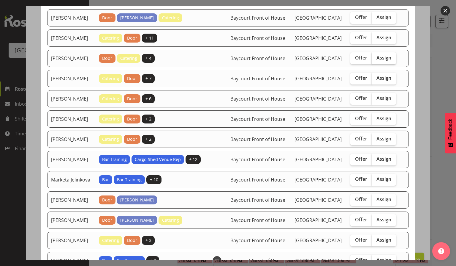
click at [387, 61] on span "Assign" at bounding box center [384, 58] width 15 height 6
click at [376, 60] on input "Assign" at bounding box center [374, 58] width 4 height 4
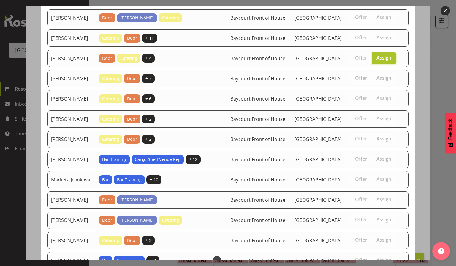
click at [387, 61] on span "Assign" at bounding box center [384, 58] width 15 height 6
click at [376, 60] on input "Assign" at bounding box center [374, 58] width 4 height 4
checkbox input "false"
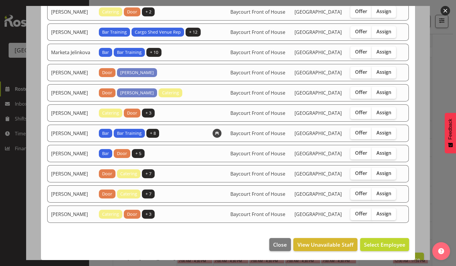
scroll to position [317, 0]
click at [387, 71] on span "Assign" at bounding box center [384, 72] width 15 height 6
click at [376, 71] on input "Assign" at bounding box center [374, 72] width 4 height 4
checkbox input "true"
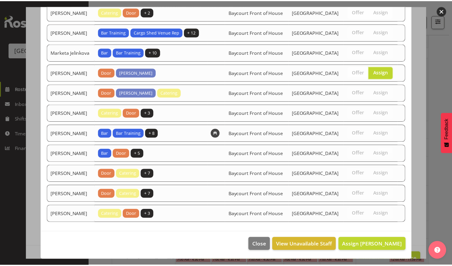
scroll to position [332, 0]
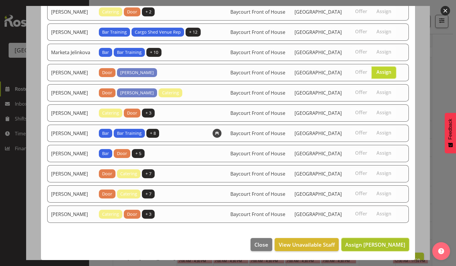
click at [377, 243] on span "Assign Max Allan" at bounding box center [375, 244] width 60 height 7
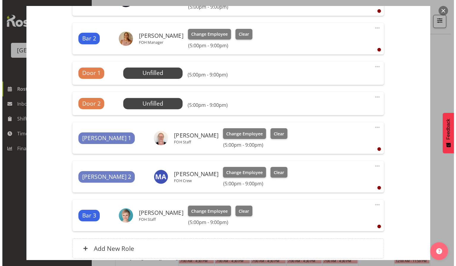
scroll to position [198, 0]
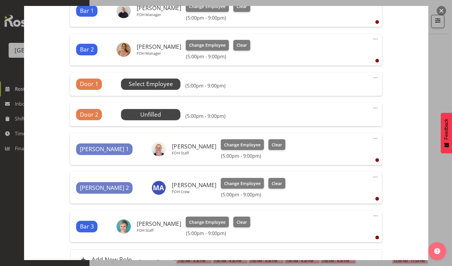
click at [151, 80] on span "Select Employee" at bounding box center [151, 84] width 44 height 9
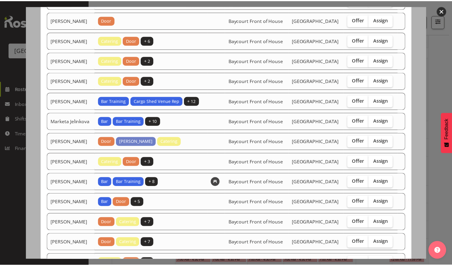
scroll to position [377, 0]
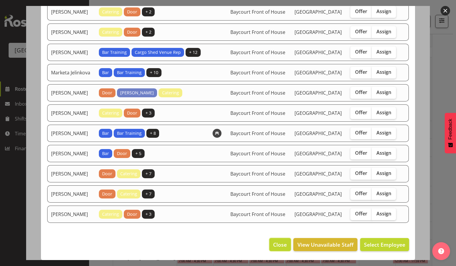
click at [274, 244] on span "Close" at bounding box center [280, 244] width 14 height 8
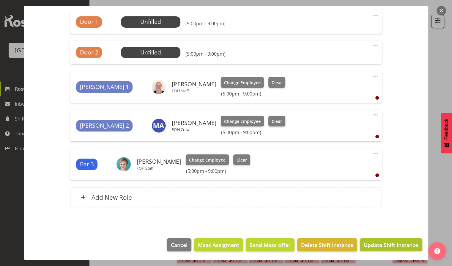
click at [377, 242] on span "Update Shift Instance" at bounding box center [391, 245] width 54 height 8
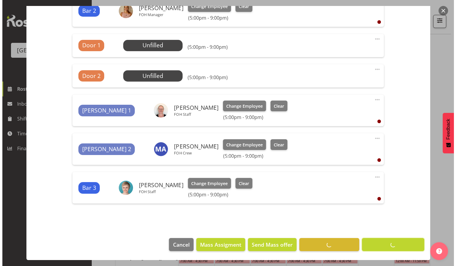
scroll to position [236, 0]
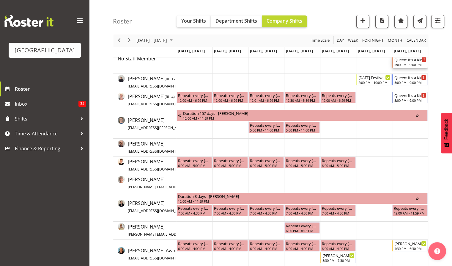
click at [404, 63] on div "5:00 PM - 9:00 PM" at bounding box center [410, 64] width 32 height 5
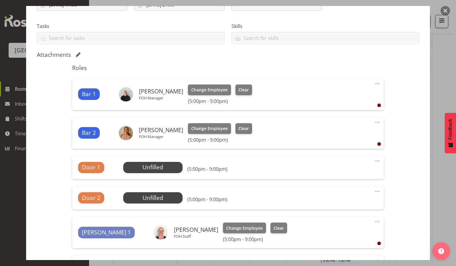
scroll to position [119, 0]
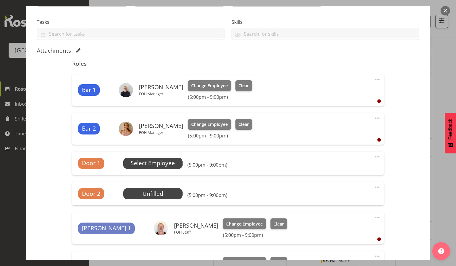
click at [139, 165] on span "Select Employee" at bounding box center [153, 163] width 44 height 9
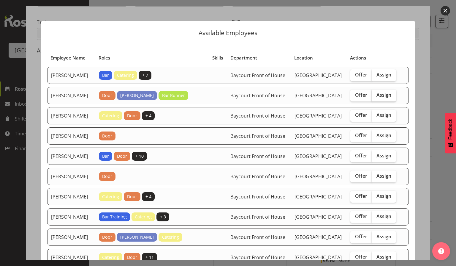
click at [381, 98] on span "Assign" at bounding box center [384, 95] width 15 height 6
click at [376, 97] on input "Assign" at bounding box center [374, 95] width 4 height 4
checkbox input "true"
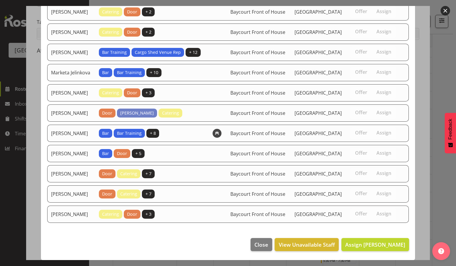
scroll to position [396, 0]
click at [375, 248] on span "Assign Alex Freeman" at bounding box center [375, 244] width 60 height 7
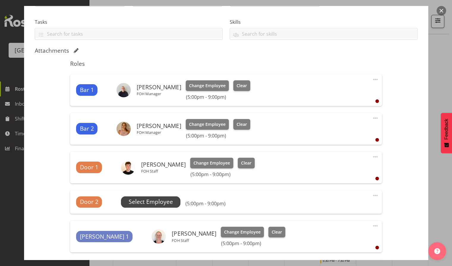
click at [148, 206] on span "Select Employee" at bounding box center [150, 201] width 59 height 11
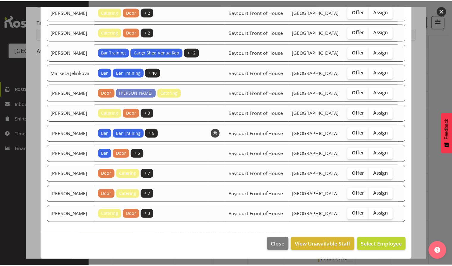
scroll to position [377, 0]
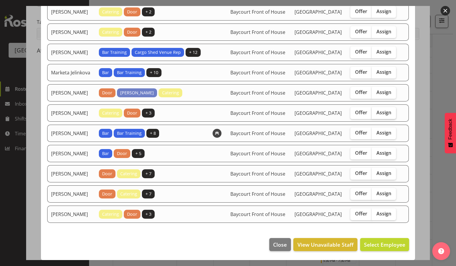
click at [384, 109] on span "Assign" at bounding box center [384, 112] width 15 height 6
click at [376, 110] on input "Assign" at bounding box center [374, 112] width 4 height 4
checkbox input "true"
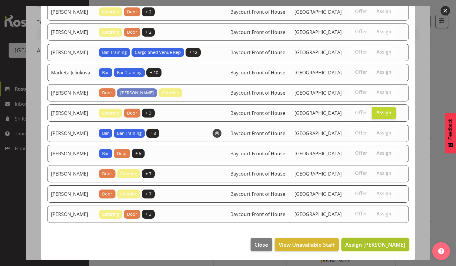
click at [375, 245] on span "Assign Michelle Bradbury" at bounding box center [375, 244] width 60 height 7
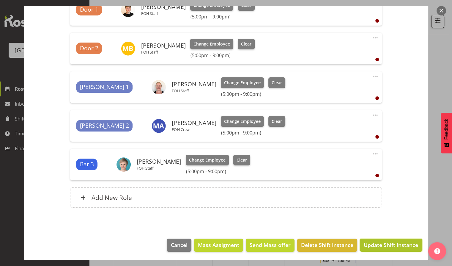
click at [385, 243] on span "Update Shift Instance" at bounding box center [391, 245] width 54 height 8
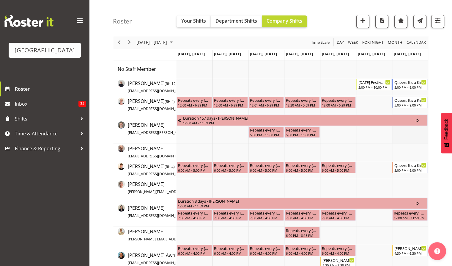
scroll to position [0, 0]
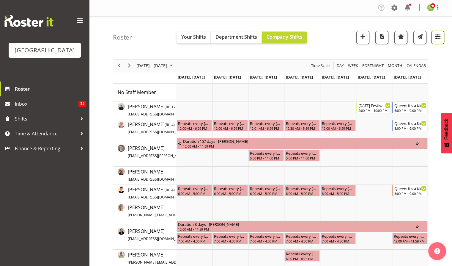
click at [439, 41] on button "button" at bounding box center [437, 37] width 13 height 13
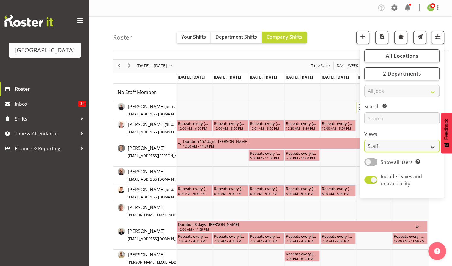
click at [383, 147] on select "Staff Role Shift - Horizontal Shift - Vertical Staff - Location" at bounding box center [401, 146] width 75 height 12
select select "shiftH"
click at [364, 140] on select "Staff Role Shift - Horizontal Shift - Vertical Staff - Location" at bounding box center [401, 146] width 75 height 12
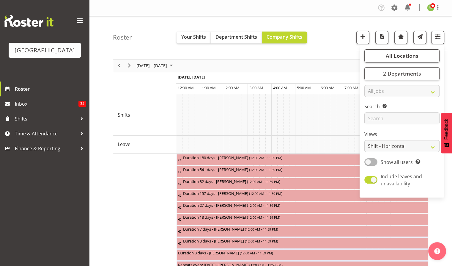
click at [337, 30] on div "Roster Your Shifts Department Shifts Company Shifts All Locations Clear Baycour…" at bounding box center [281, 33] width 336 height 34
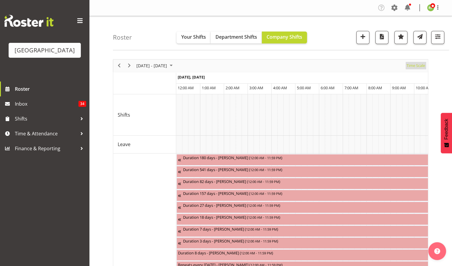
click at [407, 67] on span "Time Scale" at bounding box center [416, 65] width 20 height 7
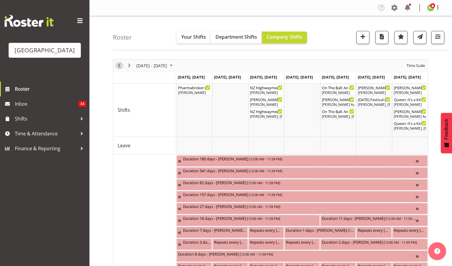
click at [118, 68] on span "Previous" at bounding box center [119, 65] width 7 height 7
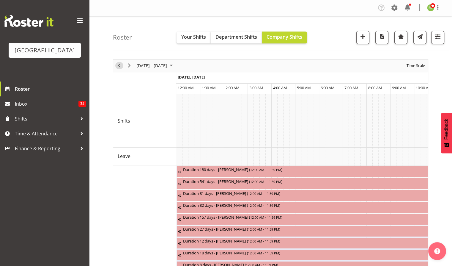
click at [118, 66] on span "Previous" at bounding box center [119, 65] width 7 height 7
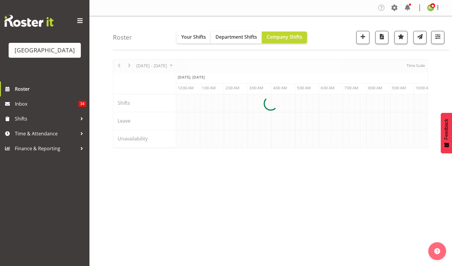
click at [416, 65] on div at bounding box center [270, 103] width 315 height 89
click at [417, 65] on div at bounding box center [270, 103] width 315 height 89
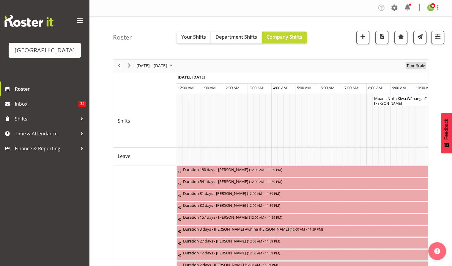
click at [417, 66] on span "Time Scale" at bounding box center [416, 65] width 20 height 7
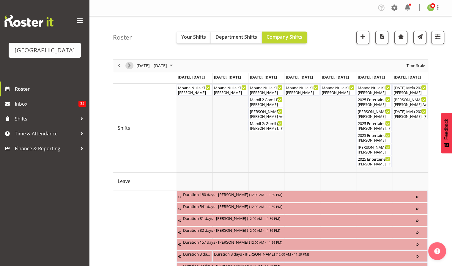
click at [129, 64] on span "Next" at bounding box center [129, 65] width 7 height 7
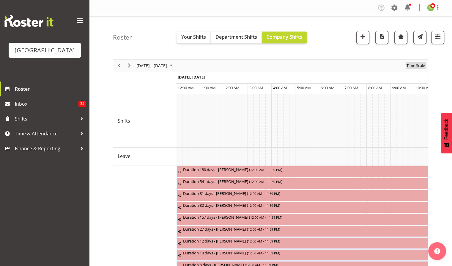
click at [418, 66] on span "Time Scale" at bounding box center [416, 65] width 20 height 7
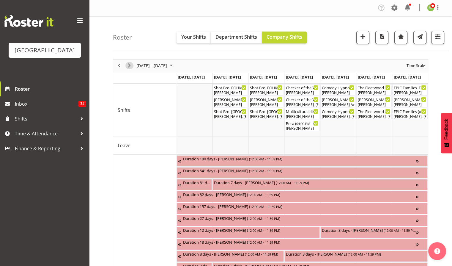
click at [129, 66] on span "Next" at bounding box center [129, 65] width 7 height 7
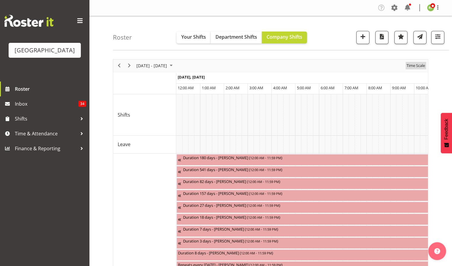
drag, startPoint x: 413, startPoint y: 66, endPoint x: 416, endPoint y: 71, distance: 6.0
click at [413, 66] on span "Time Scale" at bounding box center [416, 65] width 20 height 7
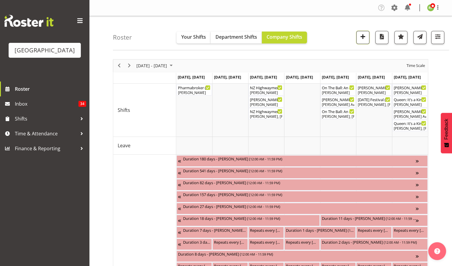
click at [361, 37] on span "button" at bounding box center [363, 37] width 8 height 8
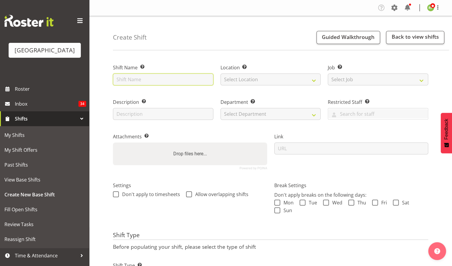
paste input "Mount Maunganui College Arts Awards 2025"
click at [170, 78] on input "Mount Maunganui College Arts Awards 2025. FOHM Shift" at bounding box center [163, 79] width 100 height 12
drag, startPoint x: 140, startPoint y: 77, endPoint x: 102, endPoint y: 87, distance: 38.6
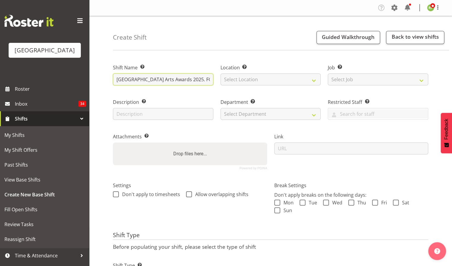
click at [102, 87] on div "Create Shift Guided Walkthrough Back to view shifts Shift Name Enter a name for…" at bounding box center [270, 156] width 363 height 281
click at [201, 80] on input "Mount Maunganui College Arts Awards 2025. FOHM Shift" at bounding box center [163, 79] width 100 height 12
click at [202, 80] on input "Mount Maunganui College Arts Awards 2025. FOHM Shift" at bounding box center [163, 79] width 100 height 12
type input "[GEOGRAPHIC_DATA] Arts Awards. FOHM Shift"
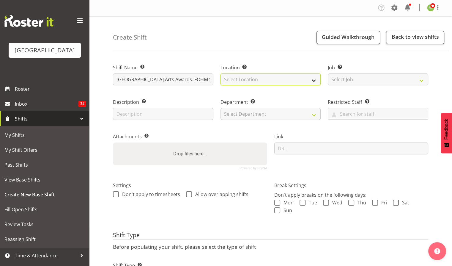
drag, startPoint x: 241, startPoint y: 77, endPoint x: 244, endPoint y: 79, distance: 3.2
click at [241, 77] on select "Select Location Baycourt Community and Arts Centre Cargo Shed Historic Village" at bounding box center [270, 79] width 100 height 12
select select "1115"
click at [220, 73] on select "Select Location Baycourt Community and Arts Centre Cargo Shed Historic Village" at bounding box center [270, 79] width 100 height 12
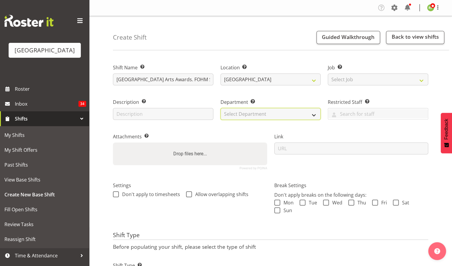
click at [238, 115] on select "Select Department Baycourt Box Office Baycourt Front of House Baycourt Technica…" at bounding box center [270, 114] width 100 height 12
select select "791"
click at [220, 108] on select "Select Department Baycourt Box Office Baycourt Front of House Baycourt Technica…" at bounding box center [270, 114] width 100 height 12
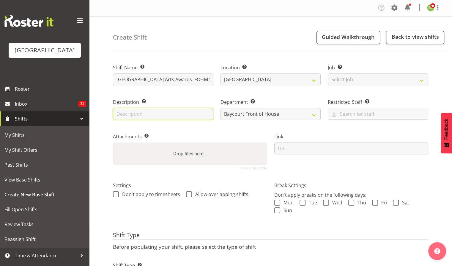
click at [144, 111] on input "text" at bounding box center [163, 114] width 100 height 12
paste input "[GEOGRAPHIC_DATA]"
drag, startPoint x: 163, startPoint y: 113, endPoint x: 181, endPoint y: 118, distance: 18.7
click at [163, 113] on input "[GEOGRAPHIC_DATA]" at bounding box center [163, 114] width 100 height 12
type input "[GEOGRAPHIC_DATA]"
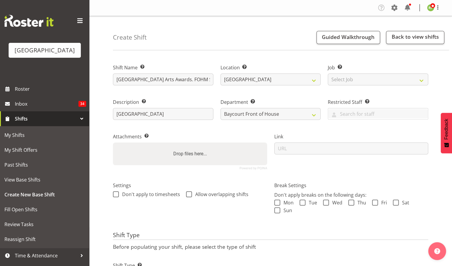
click at [247, 135] on label "Attachments Add any relevant attachments to the shift (e.g. Health & Safety Pla…" at bounding box center [190, 136] width 154 height 7
click at [274, 201] on span at bounding box center [277, 202] width 6 height 6
click at [274, 201] on input "Mon" at bounding box center [276, 202] width 4 height 4
checkbox input "true"
click at [297, 203] on div "Mon Tue Wed Thu Fri Sat Sun" at bounding box center [351, 206] width 154 height 15
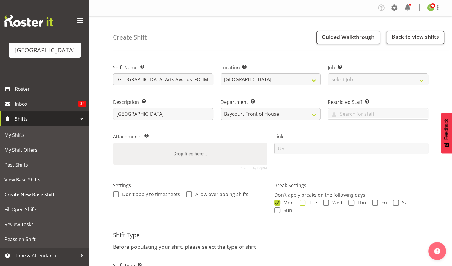
drag, startPoint x: 303, startPoint y: 203, endPoint x: 306, endPoint y: 203, distance: 3.3
click at [303, 203] on span at bounding box center [302, 202] width 6 height 6
click at [303, 203] on input "Tue" at bounding box center [301, 202] width 4 height 4
checkbox input "true"
click at [327, 202] on span at bounding box center [326, 202] width 6 height 6
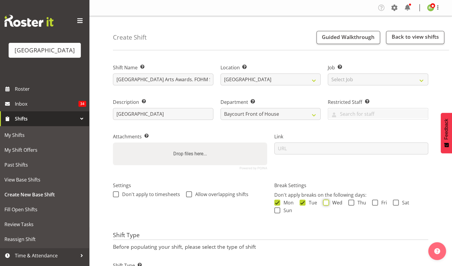
click at [327, 202] on input "Wed" at bounding box center [325, 202] width 4 height 4
checkbox input "true"
drag, startPoint x: 349, startPoint y: 203, endPoint x: 365, endPoint y: 201, distance: 15.5
click at [350, 203] on span at bounding box center [351, 202] width 6 height 6
click at [350, 203] on input "Thu" at bounding box center [350, 202] width 4 height 4
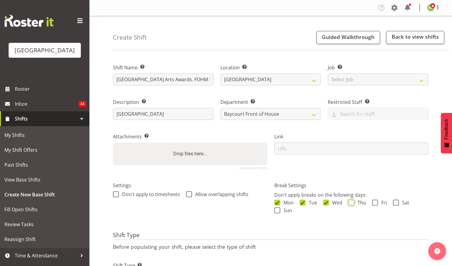
checkbox input "true"
click at [376, 202] on span at bounding box center [375, 202] width 6 height 6
click at [376, 202] on input "Fri" at bounding box center [374, 202] width 4 height 4
checkbox input "true"
click at [394, 204] on span at bounding box center [396, 202] width 6 height 6
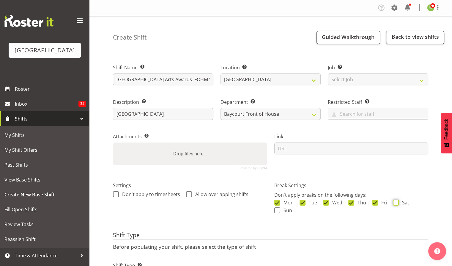
click at [394, 204] on input "Sat" at bounding box center [395, 202] width 4 height 4
checkbox input "true"
click at [278, 209] on span at bounding box center [277, 210] width 6 height 6
click at [278, 209] on input "Sun" at bounding box center [276, 210] width 4 height 4
checkbox input "true"
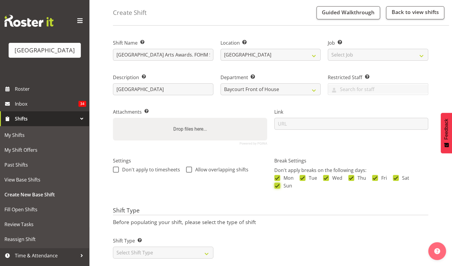
scroll to position [36, 0]
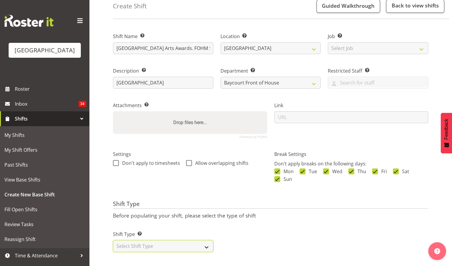
click at [142, 242] on select "Select Shift Type One Off Shift Recurring Shift Rotating Shift" at bounding box center [163, 246] width 100 height 12
select select "one_off"
click at [113, 240] on select "Select Shift Type One Off Shift Recurring Shift Rotating Shift" at bounding box center [163, 246] width 100 height 12
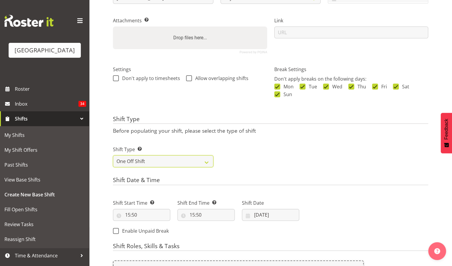
scroll to position [194, 0]
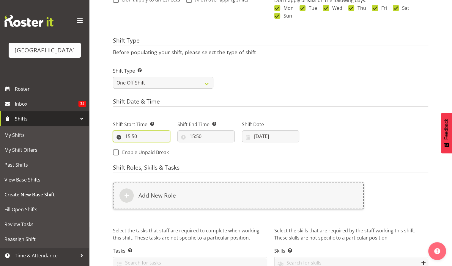
click at [132, 134] on input "15:50" at bounding box center [141, 136] width 57 height 12
click at [153, 151] on select "00 01 02 03 04 05 06 07 08 09 10 11 12 13 14 15 16 17 18 19 20 21 22 23" at bounding box center [153, 152] width 13 height 12
select select "17"
click at [147, 146] on select "00 01 02 03 04 05 06 07 08 09 10 11 12 13 14 15 16 17 18 19 20 21 22 23" at bounding box center [153, 152] width 13 height 12
type input "17:50"
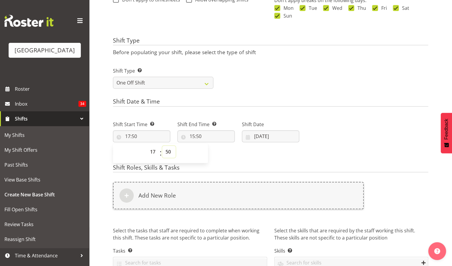
click at [164, 153] on select "00 01 02 03 04 05 06 07 08 09 10 11 12 13 14 15 16 17 18 19 20 21 22 23 24 25 2…" at bounding box center [168, 152] width 13 height 12
select select "30"
click at [162, 146] on select "00 01 02 03 04 05 06 07 08 09 10 11 12 13 14 15 16 17 18 19 20 21 22 23 24 25 2…" at bounding box center [168, 152] width 13 height 12
type input "17:30"
click at [203, 139] on input "15:50" at bounding box center [205, 136] width 57 height 12
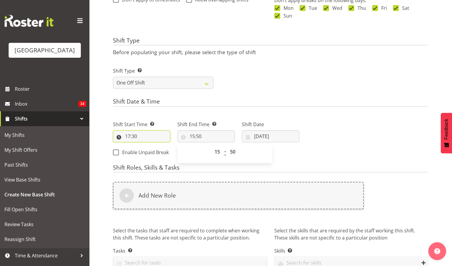
click at [136, 135] on input "17:30" at bounding box center [141, 136] width 57 height 12
click at [153, 152] on select "00 01 02 03 04 05 06 07 08 09 10 11 12 13 14 15 16 17 18 19 20 21 22 23" at bounding box center [153, 152] width 13 height 12
select select "16"
click at [147, 146] on select "00 01 02 03 04 05 06 07 08 09 10 11 12 13 14 15 16 17 18 19 20 21 22 23" at bounding box center [153, 152] width 13 height 12
type input "16:30"
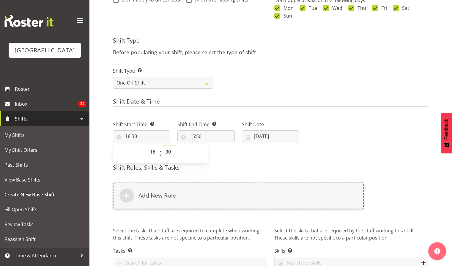
click at [169, 151] on select "00 01 02 03 04 05 06 07 08 09 10 11 12 13 14 15 16 17 18 19 20 21 22 23 24 25 2…" at bounding box center [168, 152] width 13 height 12
select select "45"
click at [162, 146] on select "00 01 02 03 04 05 06 07 08 09 10 11 12 13 14 15 16 17 18 19 20 21 22 23 24 25 2…" at bounding box center [168, 152] width 13 height 12
type input "16:45"
click at [236, 150] on div "Shift Start Time Set the time of the day you wish this shift to start 16:45 00 …" at bounding box center [205, 136] width 193 height 48
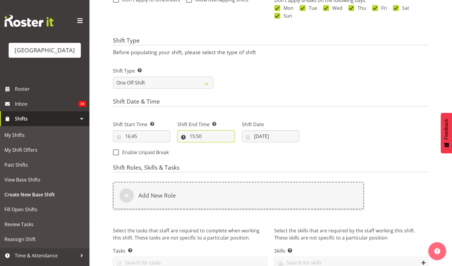
click at [196, 135] on input "15:50" at bounding box center [205, 136] width 57 height 12
click at [220, 151] on select "00 01 02 03 04 05 06 07 08 09 10 11 12 13 14 15 16 17 18 19 20 21 22 23" at bounding box center [217, 152] width 13 height 12
select select "22"
click at [211, 146] on select "00 01 02 03 04 05 06 07 08 09 10 11 12 13 14 15 16 17 18 19 20 21 22 23" at bounding box center [217, 152] width 13 height 12
type input "22:50"
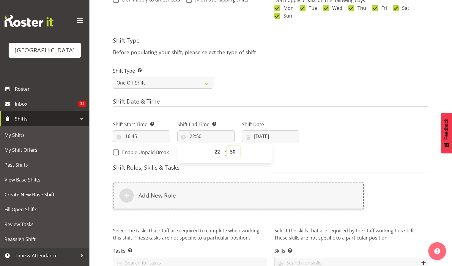
click at [235, 151] on select "00 01 02 03 04 05 06 07 08 09 10 11 12 13 14 15 16 17 18 19 20 21 22 23 24 25 2…" at bounding box center [233, 152] width 13 height 12
select select "30"
click at [227, 146] on select "00 01 02 03 04 05 06 07 08 09 10 11 12 13 14 15 16 17 18 19 20 21 22 23 24 25 2…" at bounding box center [233, 152] width 13 height 12
type input "22:30"
click at [338, 100] on h4 "Shift Date & Time" at bounding box center [270, 102] width 315 height 8
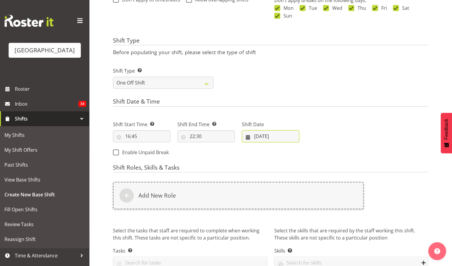
click at [268, 133] on input "25/09/2025" at bounding box center [270, 136] width 57 height 12
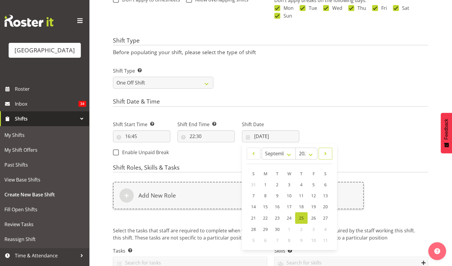
click at [323, 154] on span at bounding box center [325, 153] width 6 height 7
select select "9"
click at [279, 203] on link "14" at bounding box center [277, 206] width 12 height 11
type input "[DATE]"
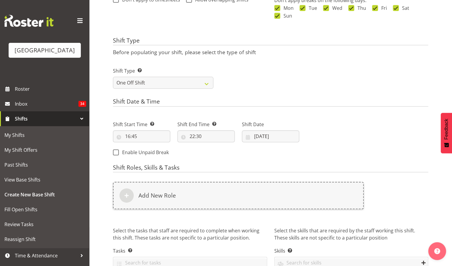
click at [316, 151] on div "Next Shifts" at bounding box center [367, 136] width 129 height 48
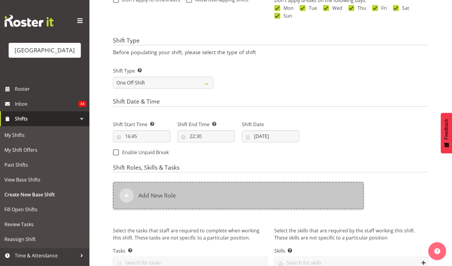
click at [184, 198] on div "Add New Role" at bounding box center [238, 194] width 251 height 27
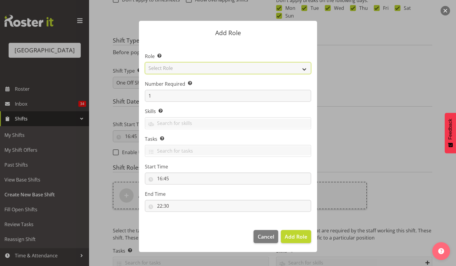
click at [209, 69] on select "Select Role Audio Bar Bar Runner Bar Training Box Office Cargo Shed Venue Rep C…" at bounding box center [228, 68] width 166 height 12
select select "1288"
click at [145, 62] on select "Select Role Audio Bar Bar Runner Bar Training Box Office Cargo Shed Venue Rep C…" at bounding box center [228, 68] width 166 height 12
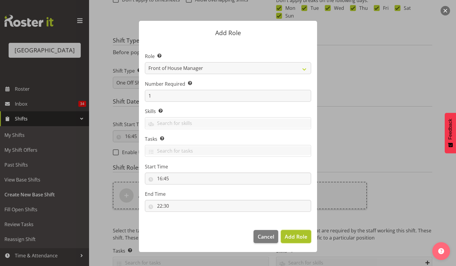
click at [298, 236] on span "Add Role" at bounding box center [296, 236] width 23 height 7
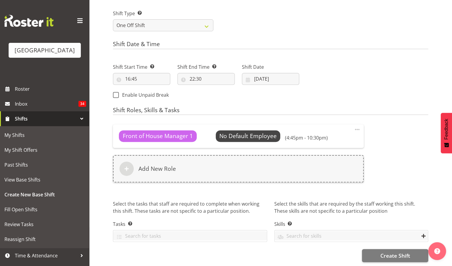
scroll to position [257, 0]
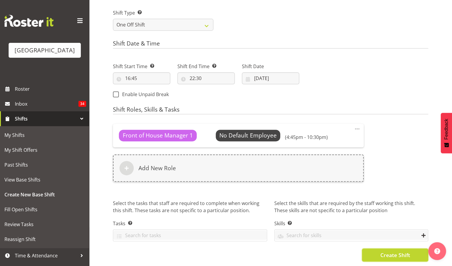
click at [389, 251] on span "Create Shift" at bounding box center [395, 255] width 30 height 8
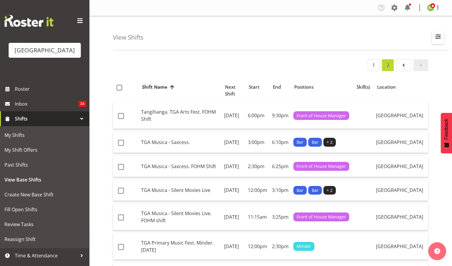
drag, startPoint x: 439, startPoint y: 39, endPoint x: 434, endPoint y: 41, distance: 6.0
click at [439, 39] on span "button" at bounding box center [438, 37] width 8 height 8
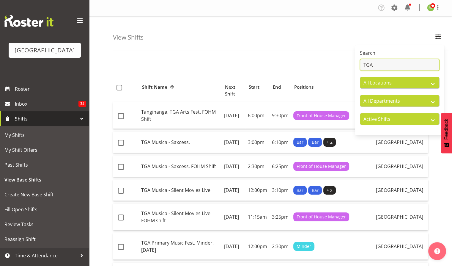
drag, startPoint x: 383, startPoint y: 64, endPoint x: 361, endPoint y: 65, distance: 21.7
click at [361, 65] on input "TGA" at bounding box center [400, 65] width 80 height 12
type input "mount"
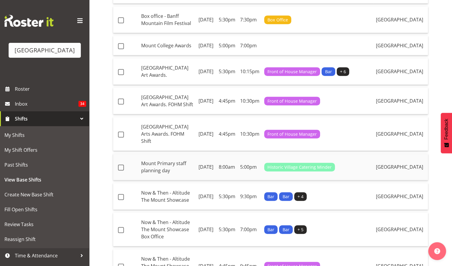
scroll to position [317, 0]
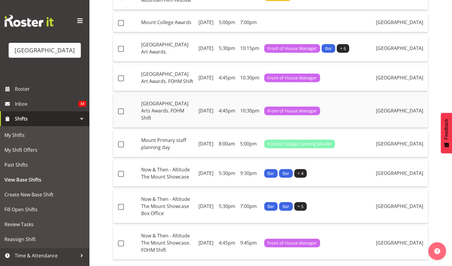
click at [166, 127] on td "Mount Maunganui College Arts Awards. FOHM Shift" at bounding box center [167, 111] width 57 height 34
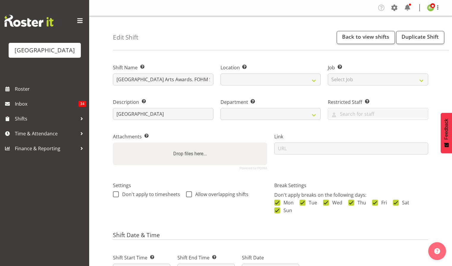
select select
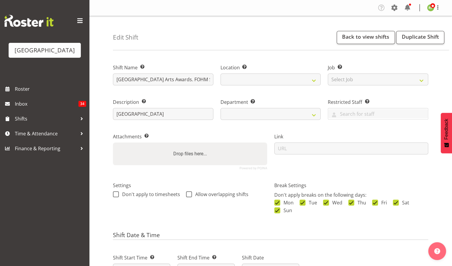
select select
select select "791"
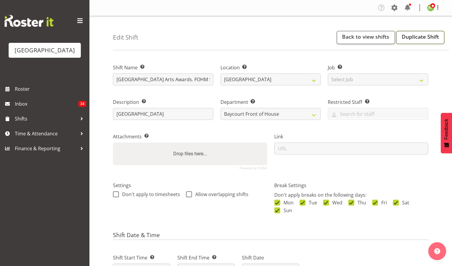
click at [419, 37] on link "Duplicate Shift" at bounding box center [420, 37] width 48 height 13
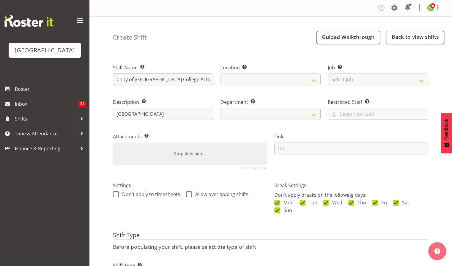
select select
select select "791"
select select
drag, startPoint x: 135, startPoint y: 81, endPoint x: 103, endPoint y: 86, distance: 31.8
click at [103, 86] on div "Create Shift Guided Walkthrough Back to view shifts Shift Name Enter a name for…" at bounding box center [270, 156] width 363 height 281
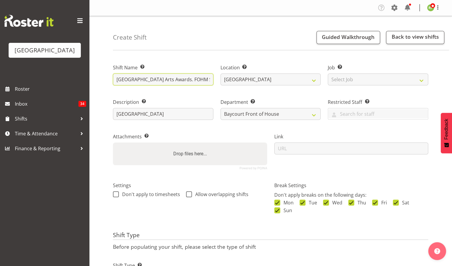
scroll to position [0, 20]
drag, startPoint x: 185, startPoint y: 80, endPoint x: 219, endPoint y: 83, distance: 34.3
click at [219, 83] on div "Shift Name Enter a name for the shift (e.g. Day Shift). [GEOGRAPHIC_DATA] Arts …" at bounding box center [270, 115] width 322 height 118
click at [183, 78] on input "[GEOGRAPHIC_DATA] Arts Awards. FOHM Shift" at bounding box center [163, 79] width 100 height 12
drag, startPoint x: 184, startPoint y: 78, endPoint x: 223, endPoint y: 80, distance: 38.6
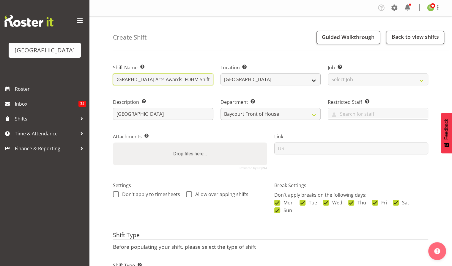
click at [223, 80] on div "Shift Name Enter a name for the shift (e.g. Day Shift). [GEOGRAPHIC_DATA] Arts …" at bounding box center [270, 115] width 322 height 118
type input "[GEOGRAPHIC_DATA] Arts Awards"
click at [230, 55] on div "Shift Name Enter a name for the shift (e.g. Day Shift). [GEOGRAPHIC_DATA] Arts …" at bounding box center [282, 176] width 339 height 242
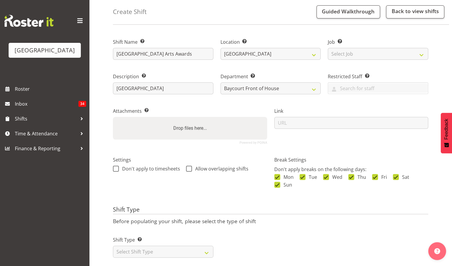
scroll to position [36, 0]
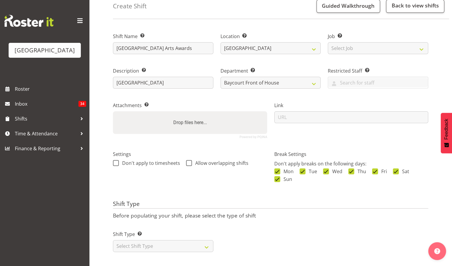
click at [134, 247] on div "Shift Type Shift Types: One Off – Select this if you would like a single shift …" at bounding box center [163, 238] width 108 height 33
click at [132, 244] on select "Select Shift Type One Off Shift Recurring Shift Rotating Shift" at bounding box center [163, 246] width 100 height 12
select select "one_off"
click at [113, 240] on select "Select Shift Type One Off Shift Recurring Shift Rotating Shift" at bounding box center [163, 246] width 100 height 12
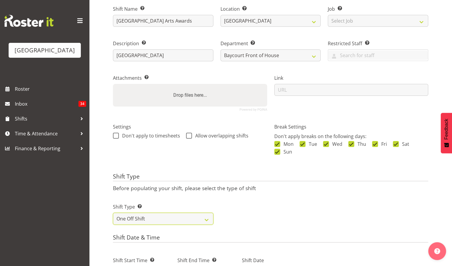
scroll to position [257, 0]
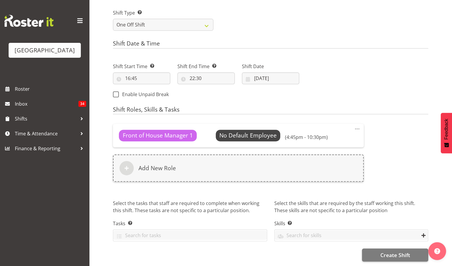
click at [356, 125] on span at bounding box center [356, 128] width 7 height 7
click at [316, 147] on link "Delete" at bounding box center [332, 152] width 57 height 11
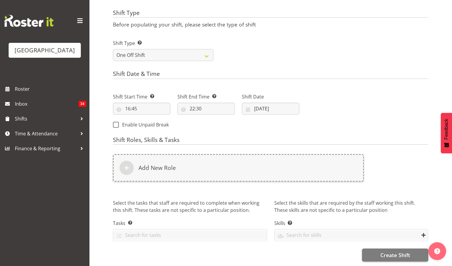
scroll to position [226, 0]
click at [138, 102] on input "16:45" at bounding box center [141, 108] width 57 height 12
click at [153, 120] on select "00 01 02 03 04 05 06 07 08 09 10 11 12 13 14 15 16 17 18 19 20 21 22 23" at bounding box center [153, 124] width 13 height 12
select select "17"
click at [147, 118] on select "00 01 02 03 04 05 06 07 08 09 10 11 12 13 14 15 16 17 18 19 20 21 22 23" at bounding box center [153, 124] width 13 height 12
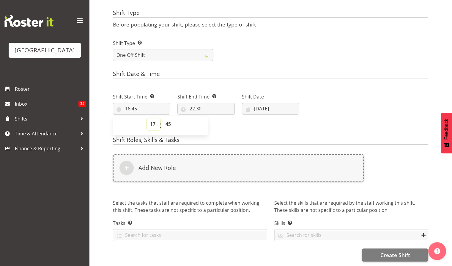
type input "17:45"
click at [166, 119] on select "00 01 02 03 04 05 06 07 08 09 10 11 12 13 14 15 16 17 18 19 20 21 22 23 24 25 2…" at bounding box center [168, 124] width 13 height 12
select select "30"
click at [162, 118] on select "00 01 02 03 04 05 06 07 08 09 10 11 12 13 14 15 16 17 18 19 20 21 22 23 24 25 2…" at bounding box center [168, 124] width 13 height 12
type input "17:30"
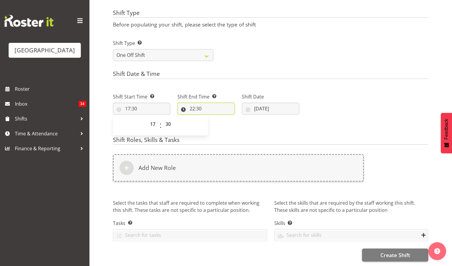
click at [196, 105] on input "22:30" at bounding box center [205, 108] width 57 height 12
click at [232, 119] on select "00 01 02 03 04 05 06 07 08 09 10 11 12 13 14 15 16 17 18 19 20 21 22 23 24 25 2…" at bounding box center [233, 124] width 13 height 12
select select "15"
click at [227, 118] on select "00 01 02 03 04 05 06 07 08 09 10 11 12 13 14 15 16 17 18 19 20 21 22 23 24 25 2…" at bounding box center [233, 124] width 13 height 12
type input "22:15"
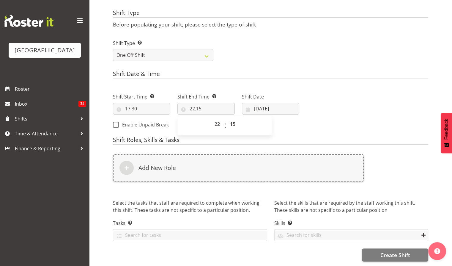
click at [280, 127] on div "Shift Start Time Set the time of the day you wish this shift to start 17:30 00 …" at bounding box center [205, 109] width 193 height 48
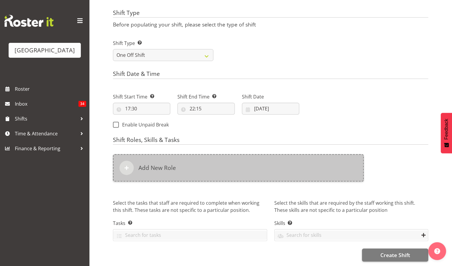
click at [175, 155] on div "Add New Role" at bounding box center [238, 167] width 251 height 27
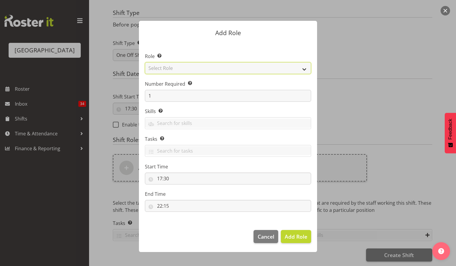
click at [302, 68] on select "Select Role Audio Bar Bar Runner Bar Training Box Office Cargo Shed Venue Rep C…" at bounding box center [228, 68] width 166 height 12
select select "1293"
click at [145, 62] on select "Select Role Audio Bar Bar Runner Bar Training Box Office Cargo Shed Venue Rep C…" at bounding box center [228, 68] width 166 height 12
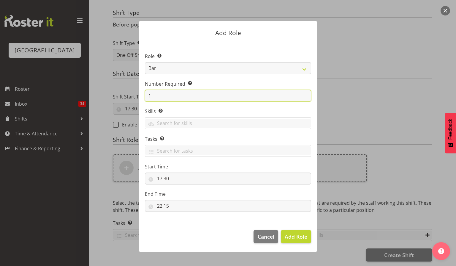
click at [137, 98] on div "Add Role Role Select the role you wish to add to the shift. Audio Bar Bar Runne…" at bounding box center [228, 133] width 190 height 254
type input "3"
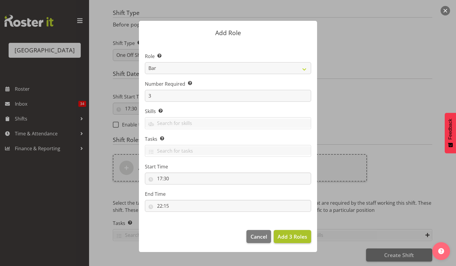
click at [293, 230] on footer "Cancel Add 3 Roles" at bounding box center [228, 238] width 178 height 28
click at [293, 240] on button "Add 3 Roles" at bounding box center [292, 236] width 37 height 13
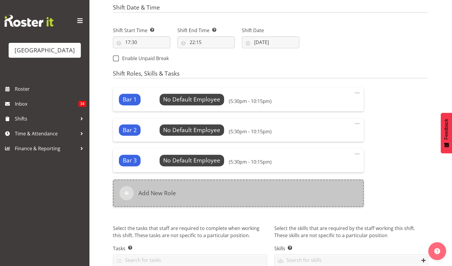
scroll to position [317, 0]
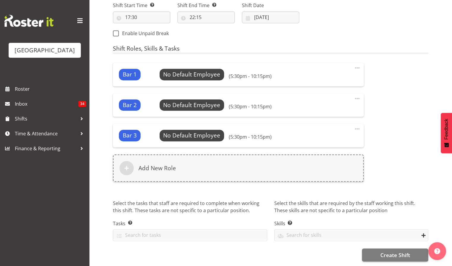
click at [138, 149] on div "Bar 1 No Default Employee Select Employee (5:30pm - 10:15pm) Edit Delete Bar 2 …" at bounding box center [238, 122] width 251 height 119
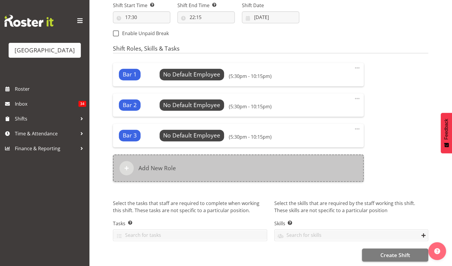
click at [144, 164] on h6 "Add New Role" at bounding box center [156, 167] width 37 height 7
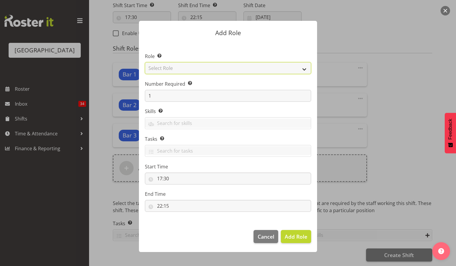
click at [305, 63] on select "Select Role Audio Bar Bar Runner Bar Training Box Office Cargo Shed Venue Rep C…" at bounding box center [228, 68] width 166 height 12
select select "1291"
click at [145, 62] on select "Select Role Audio Bar Bar Runner Bar Training Box Office Cargo Shed Venue Rep C…" at bounding box center [228, 68] width 166 height 12
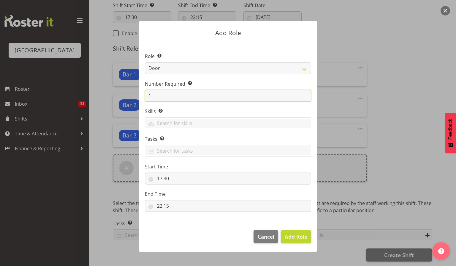
drag, startPoint x: 152, startPoint y: 97, endPoint x: 148, endPoint y: 101, distance: 6.5
click at [144, 97] on section "Role Select the role you wish to add to the shift. Audio Bar Bar Runner Bar Tra…" at bounding box center [228, 133] width 178 height 182
drag, startPoint x: 152, startPoint y: 98, endPoint x: 145, endPoint y: 97, distance: 7.6
click at [145, 97] on input "3" at bounding box center [228, 96] width 166 height 12
type input "2"
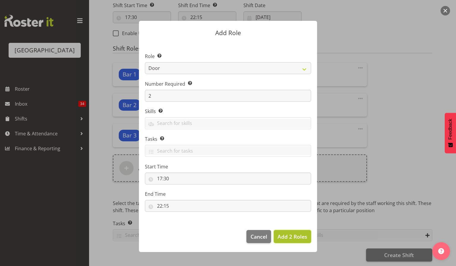
click at [297, 238] on span "Add 2 Roles" at bounding box center [293, 236] width 30 height 7
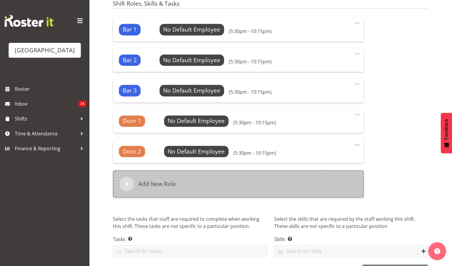
scroll to position [378, 0]
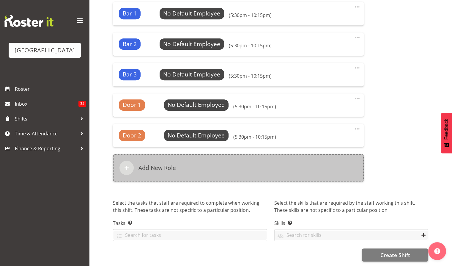
click at [164, 166] on h6 "Add New Role" at bounding box center [156, 167] width 37 height 7
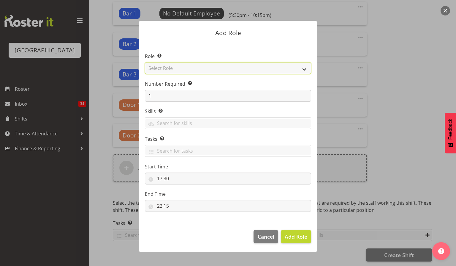
click at [169, 66] on select "Select Role Audio Bar Bar Runner Bar Training Box Office Cargo Shed Venue Rep C…" at bounding box center [228, 68] width 166 height 12
select select "1292"
click at [145, 62] on select "Select Role Audio Bar Bar Runner Bar Training Box Office Cargo Shed Venue Rep C…" at bounding box center [228, 68] width 166 height 12
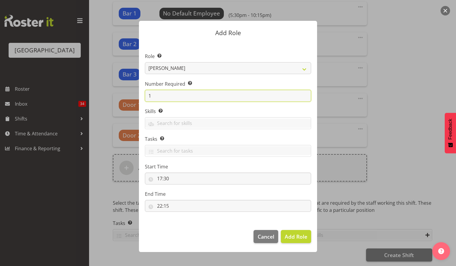
drag, startPoint x: 143, startPoint y: 97, endPoint x: 143, endPoint y: 102, distance: 5.4
click at [143, 97] on section "Role Select the role you wish to add to the shift. Audio Bar Bar Runner Bar Tra…" at bounding box center [228, 133] width 178 height 182
type input "2"
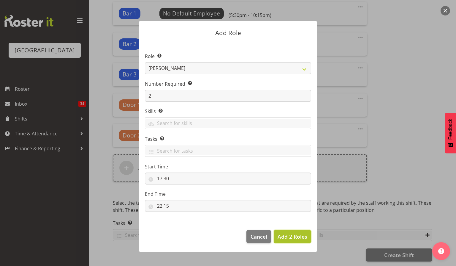
click at [290, 236] on span "Add 2 Roles" at bounding box center [293, 236] width 30 height 7
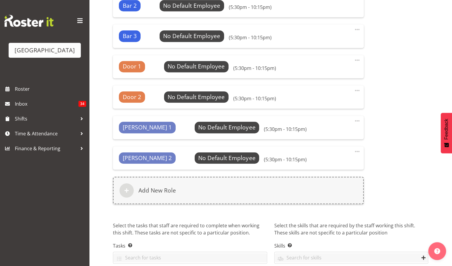
scroll to position [439, 0]
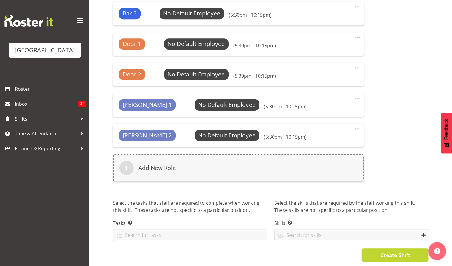
click at [390, 251] on span "Create Shift" at bounding box center [395, 255] width 30 height 8
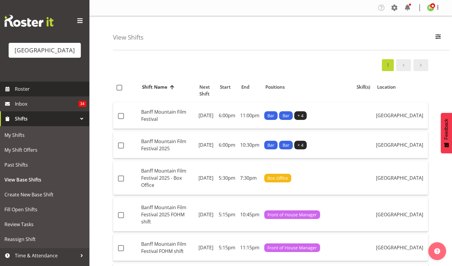
click at [26, 93] on span "Roster" at bounding box center [50, 88] width 71 height 9
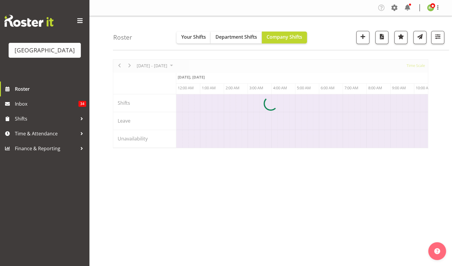
scroll to position [0, 1711]
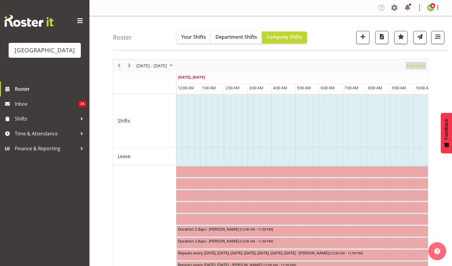
click at [414, 69] on span "Time Scale" at bounding box center [416, 65] width 20 height 7
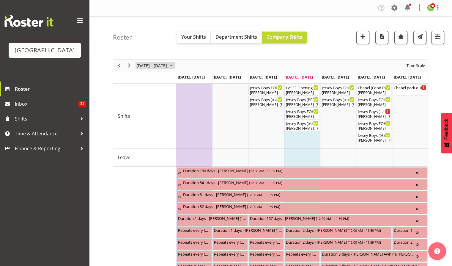
click at [168, 67] on span "[DATE] - [DATE]" at bounding box center [152, 65] width 32 height 7
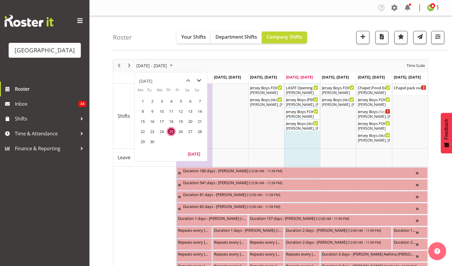
click at [198, 79] on span "next month" at bounding box center [199, 80] width 10 height 11
click at [140, 111] on span "6" at bounding box center [142, 111] width 9 height 9
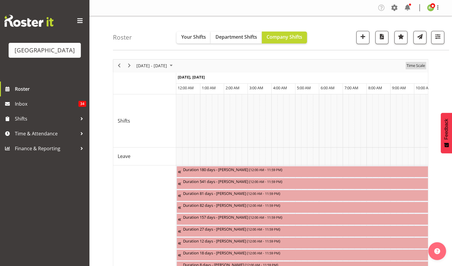
click at [414, 66] on span "Time Scale" at bounding box center [416, 65] width 20 height 7
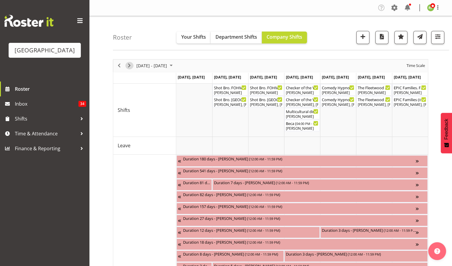
click at [131, 64] on span "Next" at bounding box center [129, 65] width 7 height 7
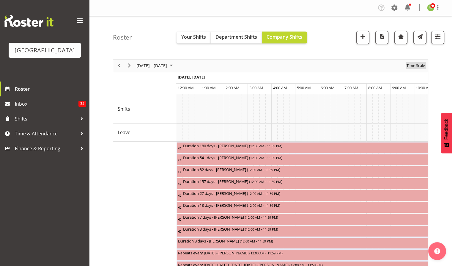
click at [425, 66] on span "Time Scale" at bounding box center [416, 65] width 20 height 7
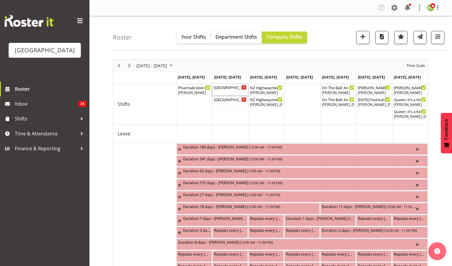
click at [227, 89] on div "Mount Maunganui College Arts Awards. FOHM Shift ( 04:45 PM - 10:30 PM )" at bounding box center [230, 87] width 33 height 6
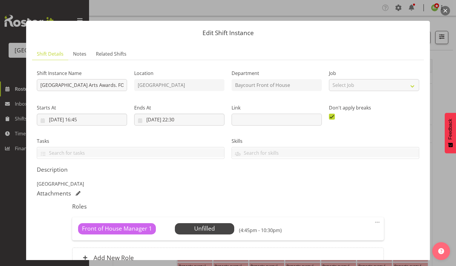
click at [206, 235] on div "Front of House Manager 1 Unfilled Select Employee (4:45pm - 10:30pm) Edit Cover…" at bounding box center [228, 228] width 312 height 23
click at [207, 232] on span "Select Employee" at bounding box center [204, 228] width 44 height 9
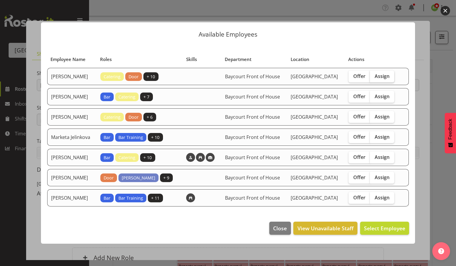
click at [387, 75] on span "Assign" at bounding box center [382, 76] width 15 height 6
click at [374, 75] on input "Assign" at bounding box center [372, 76] width 4 height 4
checkbox input "true"
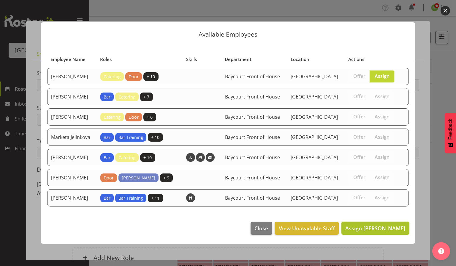
click at [375, 234] on button "Assign Aaron Smart" at bounding box center [376, 227] width 68 height 13
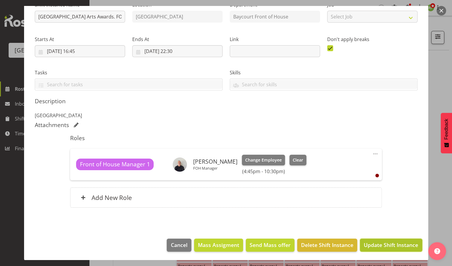
click at [380, 246] on span "Update Shift Instance" at bounding box center [391, 245] width 54 height 8
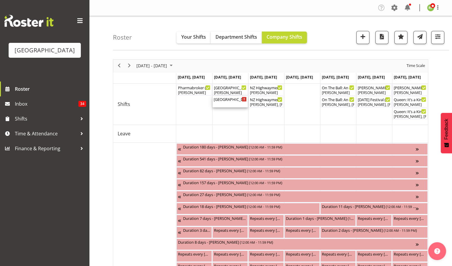
click at [235, 97] on div "Mount Maunganui College Arts Awards ( 05:30 PM - 10:15 PM )" at bounding box center [230, 99] width 33 height 6
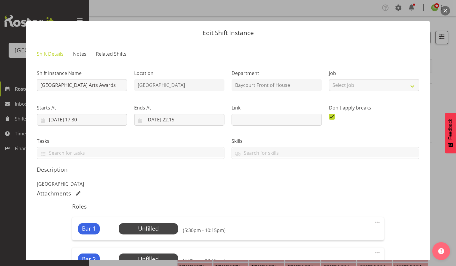
click at [445, 8] on button "button" at bounding box center [446, 11] width 10 height 10
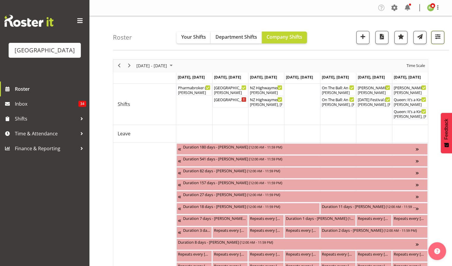
click at [437, 34] on span "button" at bounding box center [438, 37] width 8 height 8
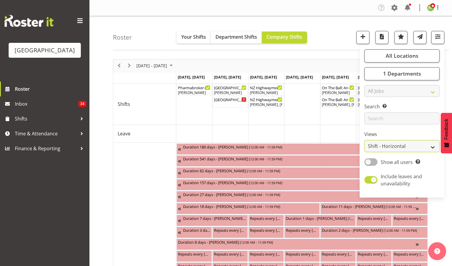
click at [393, 145] on select "Staff Role Shift - Horizontal Shift - Vertical Staff - Location" at bounding box center [401, 146] width 75 height 12
select select "staff"
click at [364, 140] on select "Staff Role Shift - Horizontal Shift - Vertical Staff - Location" at bounding box center [401, 146] width 75 height 12
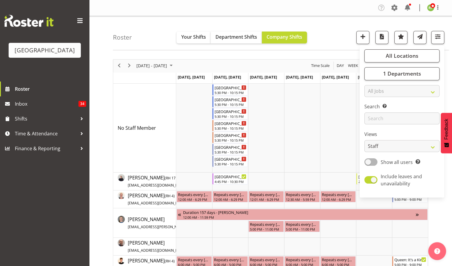
click at [330, 37] on div "Roster Your Shifts Department Shifts Company Shifts All Locations Clear Baycour…" at bounding box center [281, 33] width 336 height 34
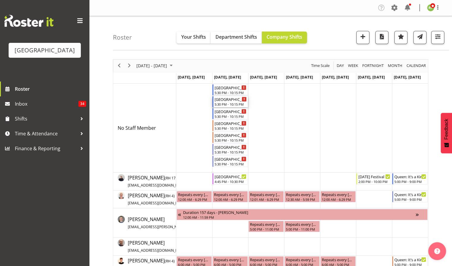
click at [224, 102] on div "5:30 PM - 10:15 PM" at bounding box center [230, 104] width 32 height 5
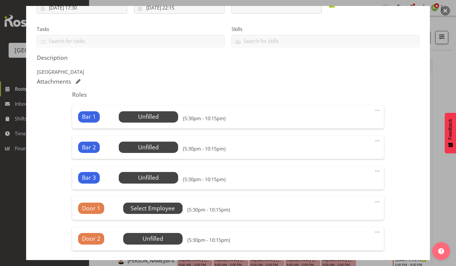
scroll to position [198, 0]
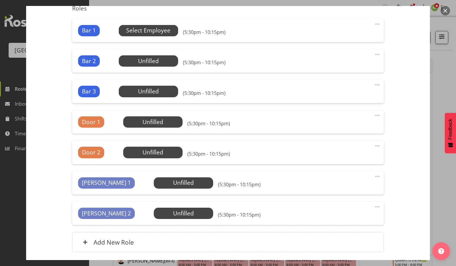
click at [151, 29] on span "Select Employee" at bounding box center [148, 30] width 44 height 9
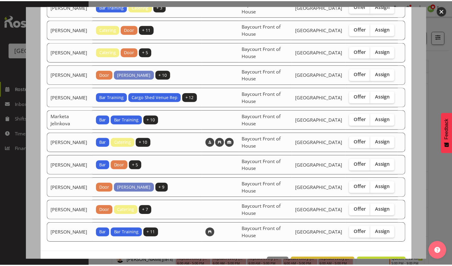
scroll to position [153, 0]
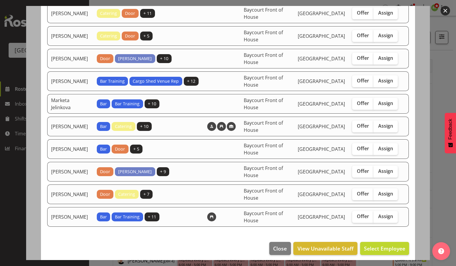
click at [445, 6] on button "button" at bounding box center [446, 11] width 10 height 10
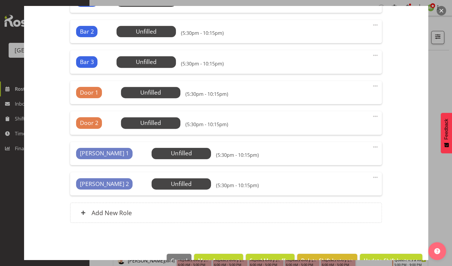
scroll to position [238, 0]
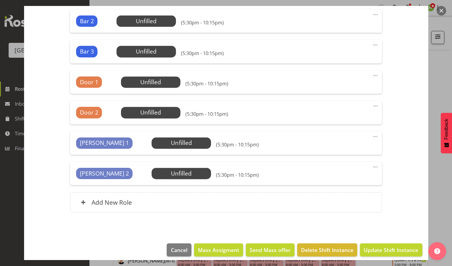
click at [443, 9] on button "button" at bounding box center [441, 11] width 10 height 10
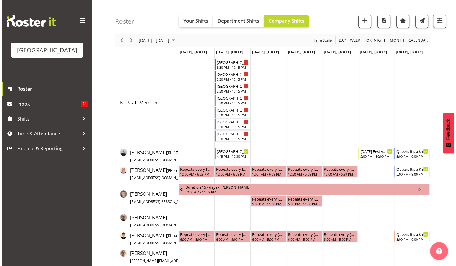
scroll to position [0, 0]
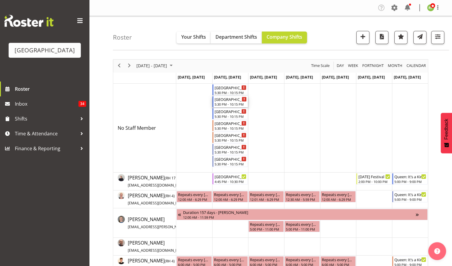
click at [222, 104] on div "5:30 PM - 10:15 PM" at bounding box center [230, 104] width 32 height 5
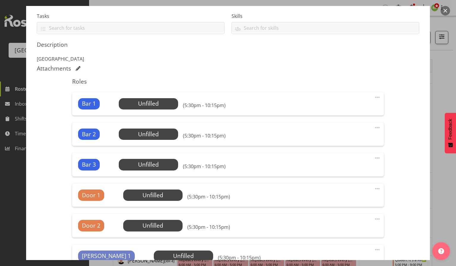
scroll to position [158, 0]
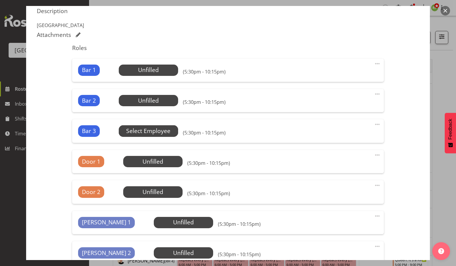
click at [145, 131] on span "Select Employee" at bounding box center [148, 131] width 44 height 9
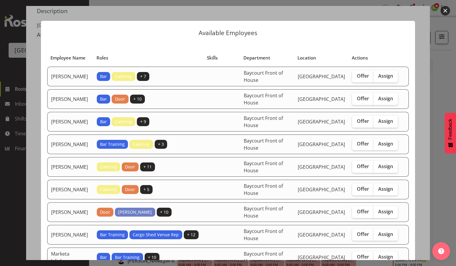
scroll to position [153, 0]
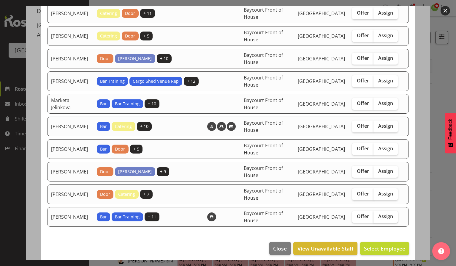
click at [384, 213] on span "Assign" at bounding box center [385, 216] width 15 height 6
click at [377, 214] on input "Assign" at bounding box center [376, 216] width 4 height 4
checkbox input "true"
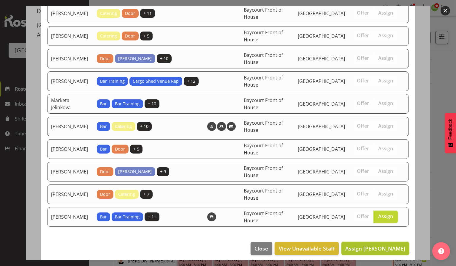
click at [368, 247] on span "Assign Valerie Donaldson" at bounding box center [375, 247] width 60 height 7
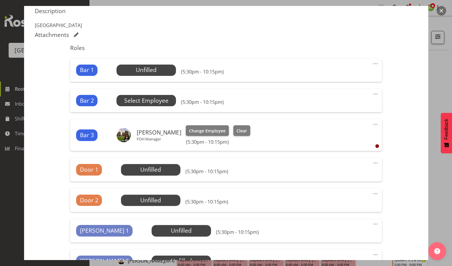
click at [155, 102] on span "Select Employee" at bounding box center [146, 100] width 44 height 9
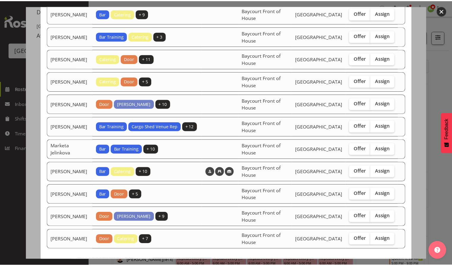
scroll to position [131, 0]
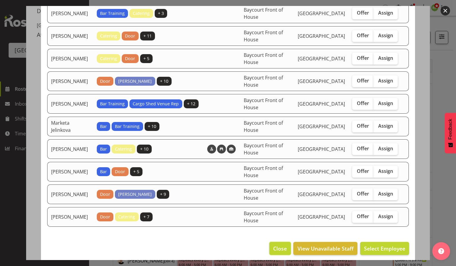
click at [276, 248] on button "Close" at bounding box center [279, 247] width 21 height 13
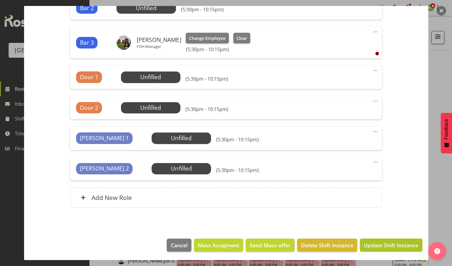
click at [383, 245] on span "Update Shift Instance" at bounding box center [391, 245] width 54 height 8
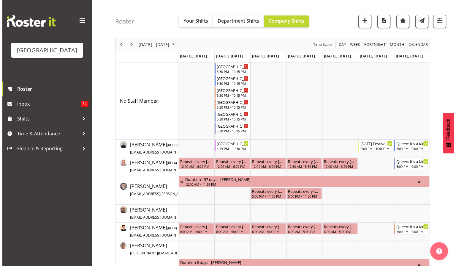
scroll to position [0, 0]
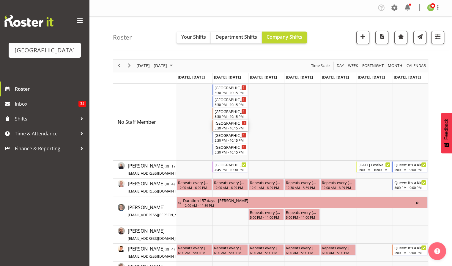
click at [222, 122] on div "[GEOGRAPHIC_DATA] Arts Awards" at bounding box center [230, 123] width 32 height 6
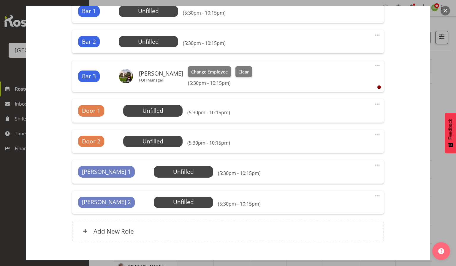
scroll to position [251, 0]
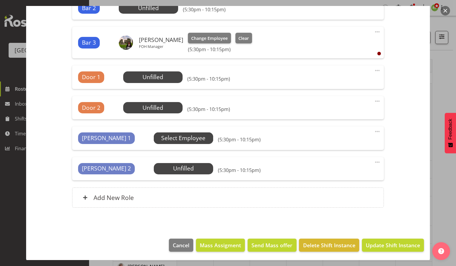
click at [154, 132] on span "Select Employee" at bounding box center [183, 137] width 59 height 11
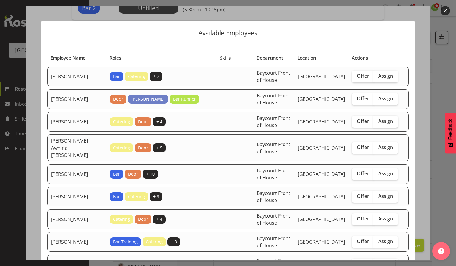
click at [384, 121] on span "Assign" at bounding box center [385, 121] width 15 height 6
click at [377, 121] on input "Assign" at bounding box center [376, 121] width 4 height 4
checkbox input "true"
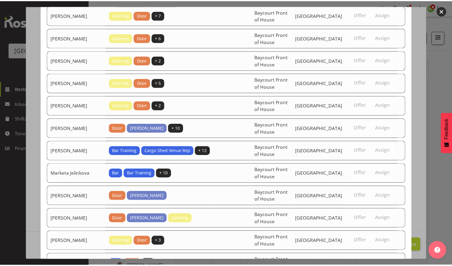
scroll to position [466, 0]
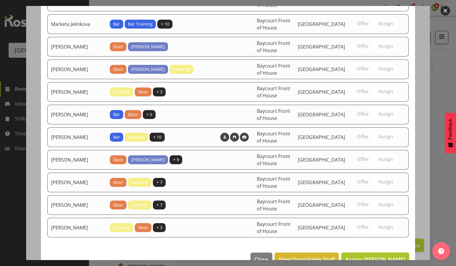
click at [370, 255] on span "Assign Amanda Clark" at bounding box center [375, 258] width 60 height 7
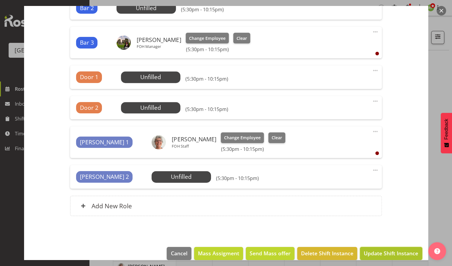
click at [391, 257] on button "Update Shift Instance" at bounding box center [391, 253] width 62 height 13
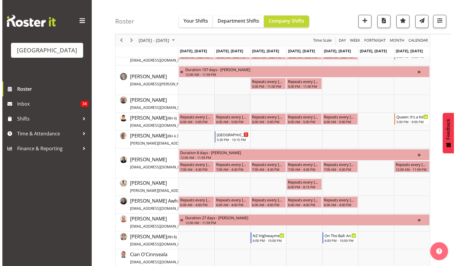
scroll to position [0, 0]
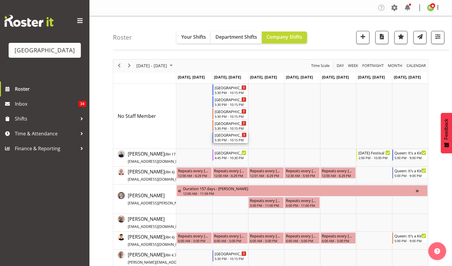
click at [219, 137] on div "[GEOGRAPHIC_DATA] Arts Awards" at bounding box center [230, 135] width 32 height 6
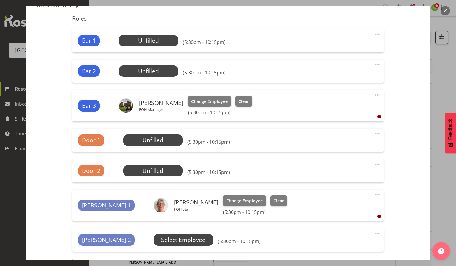
scroll to position [198, 0]
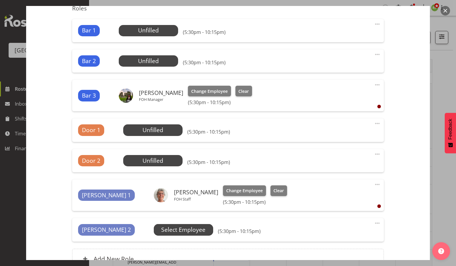
click at [161, 228] on span "Select Employee" at bounding box center [183, 229] width 44 height 9
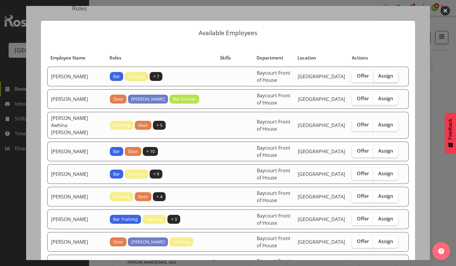
click at [380, 78] on span "Assign" at bounding box center [385, 76] width 15 height 6
click at [377, 78] on input "Assign" at bounding box center [376, 76] width 4 height 4
checkbox input "true"
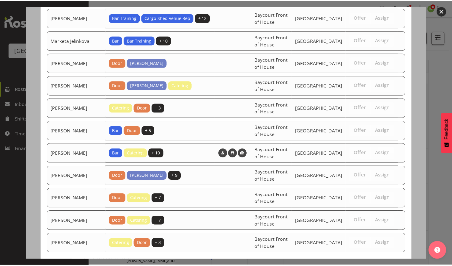
scroll to position [443, 0]
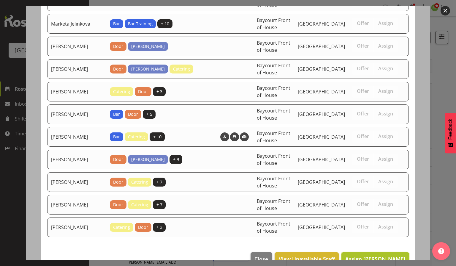
click at [373, 255] on span "Assign Alec Were" at bounding box center [375, 258] width 60 height 7
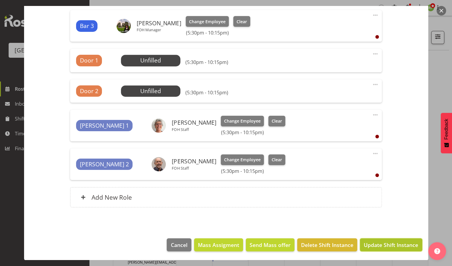
click at [376, 243] on span "Update Shift Instance" at bounding box center [391, 245] width 54 height 8
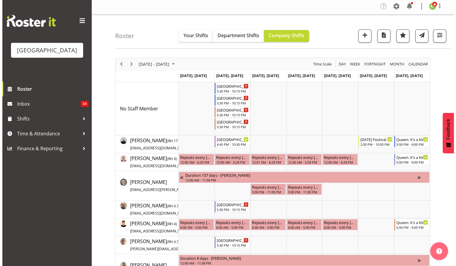
scroll to position [0, 0]
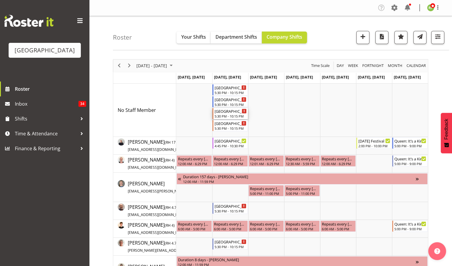
click at [226, 113] on div "Mount Maunganui College Arts Awards 5:30 PM - 10:15 PM" at bounding box center [230, 113] width 32 height 11
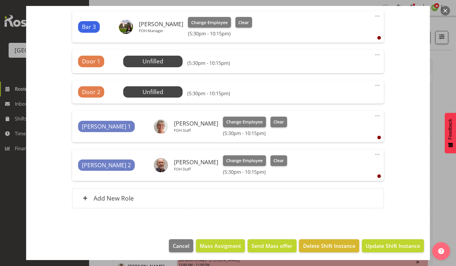
scroll to position [267, 0]
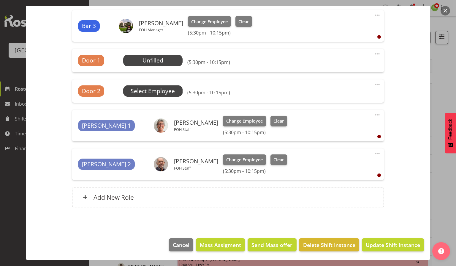
click at [144, 87] on span "Select Employee" at bounding box center [153, 91] width 44 height 9
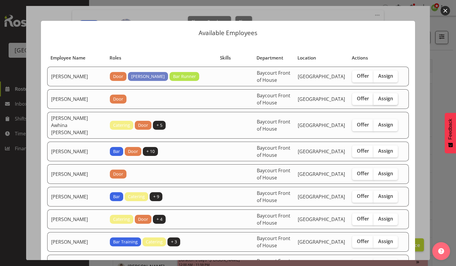
click at [378, 98] on span "Assign" at bounding box center [385, 98] width 15 height 6
click at [377, 98] on input "Assign" at bounding box center [376, 99] width 4 height 4
checkbox input "true"
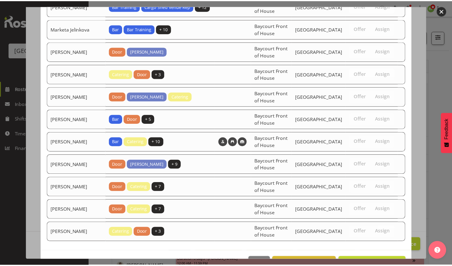
scroll to position [488, 0]
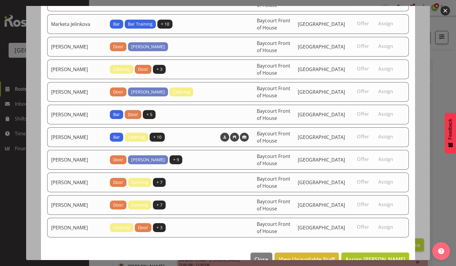
click at [378, 255] on span "Assign Beana Badenhorst" at bounding box center [375, 258] width 60 height 7
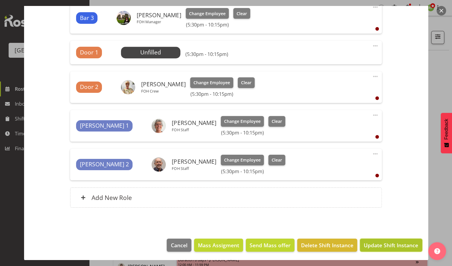
click at [383, 244] on span "Update Shift Instance" at bounding box center [391, 245] width 54 height 8
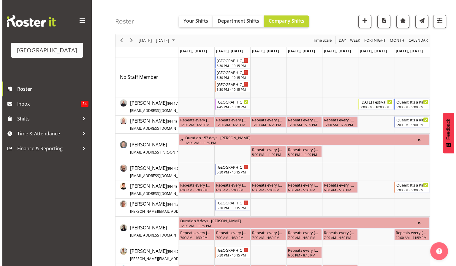
scroll to position [0, 0]
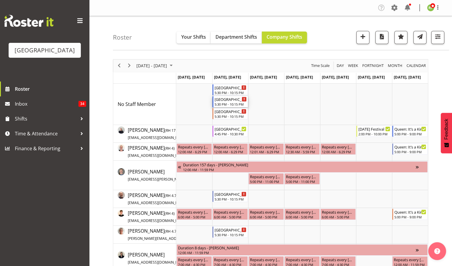
click at [223, 102] on div "[GEOGRAPHIC_DATA] Arts Awards" at bounding box center [230, 99] width 32 height 6
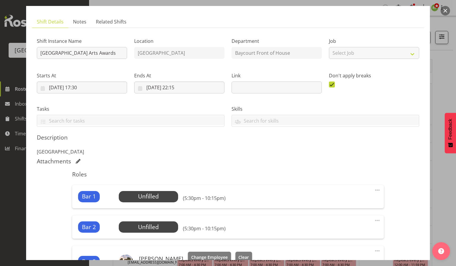
scroll to position [79, 0]
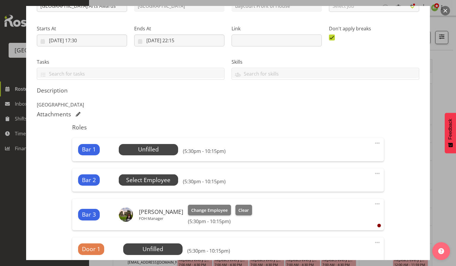
click at [149, 183] on span "Select Employee" at bounding box center [148, 180] width 44 height 9
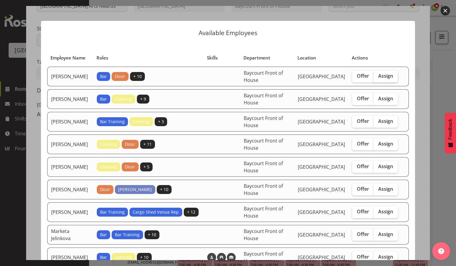
click at [378, 74] on span "Assign" at bounding box center [385, 76] width 15 height 6
click at [376, 74] on input "Assign" at bounding box center [376, 76] width 4 height 4
checkbox input "true"
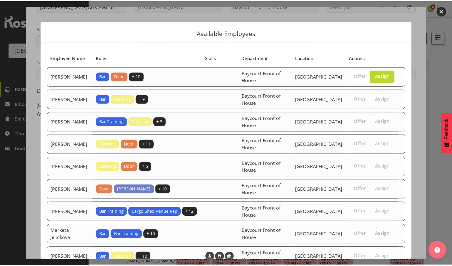
scroll to position [108, 0]
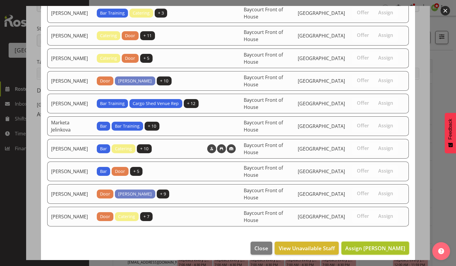
click at [362, 245] on span "Assign Chris Darlington" at bounding box center [375, 247] width 60 height 7
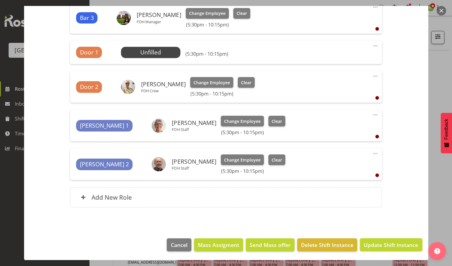
click at [380, 245] on span "Update Shift Instance" at bounding box center [391, 245] width 54 height 8
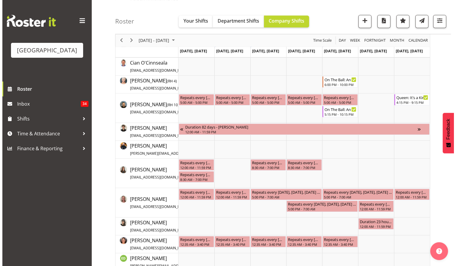
scroll to position [0, 0]
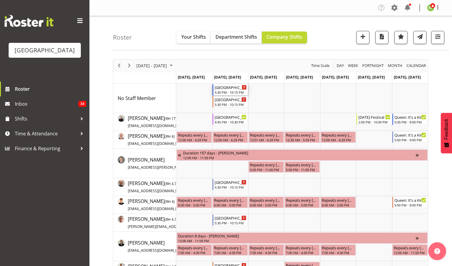
click at [225, 90] on div "5:30 PM - 10:15 PM" at bounding box center [230, 92] width 32 height 5
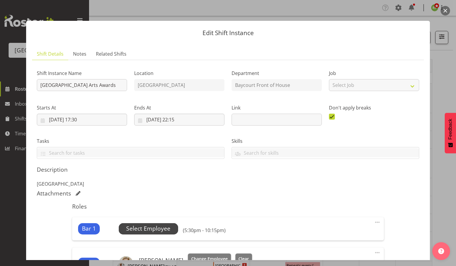
click at [146, 229] on span "Select Employee" at bounding box center [148, 228] width 44 height 9
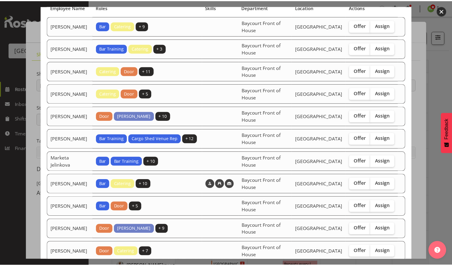
scroll to position [86, 0]
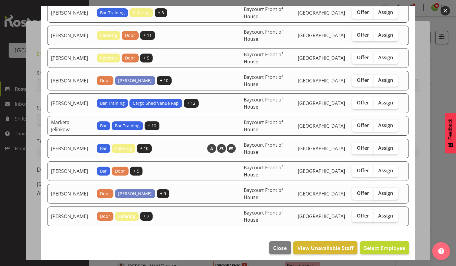
click at [385, 193] on span "Assign" at bounding box center [385, 193] width 15 height 6
click at [377, 193] on input "Assign" at bounding box center [376, 193] width 4 height 4
checkbox input "true"
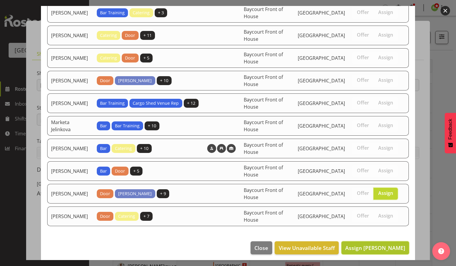
click at [376, 244] on span "Assign Robin Hendriks" at bounding box center [375, 247] width 60 height 7
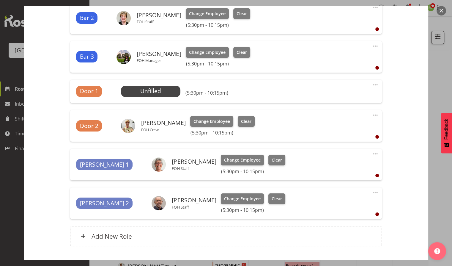
scroll to position [292, 0]
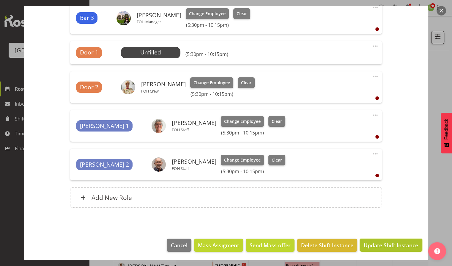
click at [376, 240] on button "Update Shift Instance" at bounding box center [391, 244] width 62 height 13
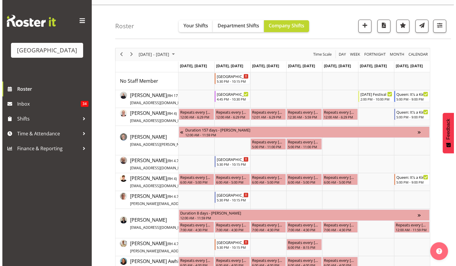
scroll to position [0, 0]
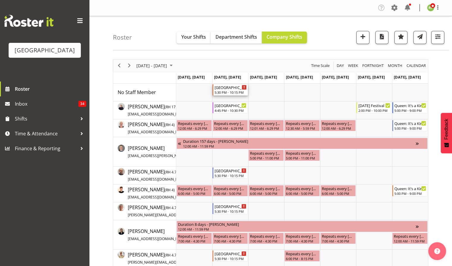
click at [228, 93] on div "5:30 PM - 10:15 PM" at bounding box center [230, 92] width 32 height 5
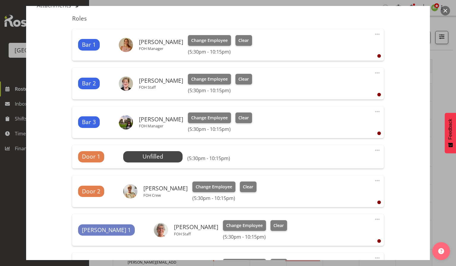
scroll to position [198, 0]
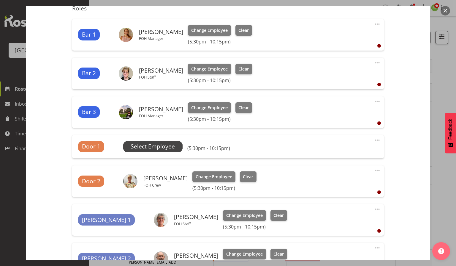
click at [153, 144] on span "Select Employee" at bounding box center [153, 146] width 44 height 9
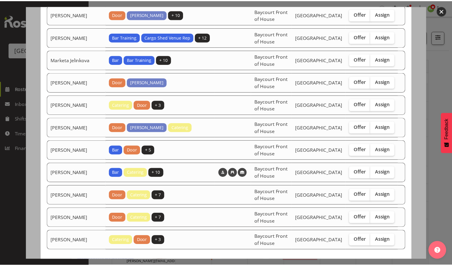
scroll to position [421, 0]
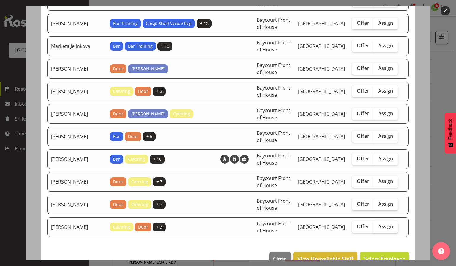
click at [382, 223] on span "Assign" at bounding box center [385, 226] width 15 height 6
click at [377, 224] on input "Assign" at bounding box center [376, 226] width 4 height 4
checkbox input "true"
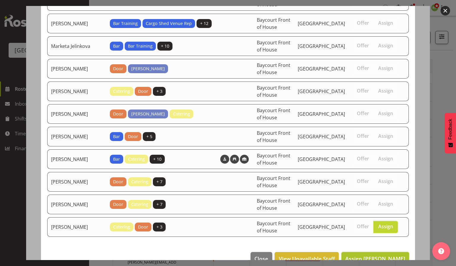
click at [372, 255] on span "Assign Tommy Shorter" at bounding box center [375, 258] width 60 height 7
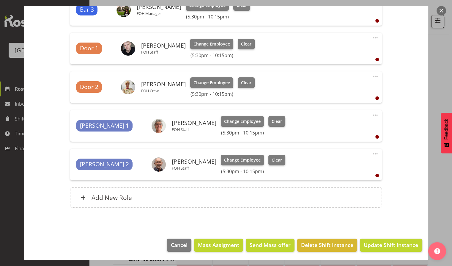
scroll to position [356, 0]
click at [381, 246] on span "Update Shift Instance" at bounding box center [391, 245] width 54 height 8
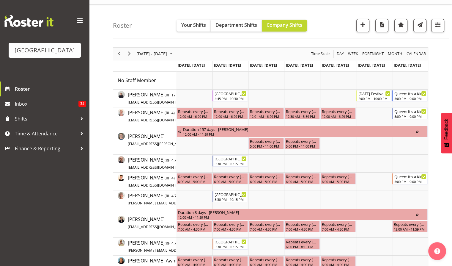
scroll to position [0, 0]
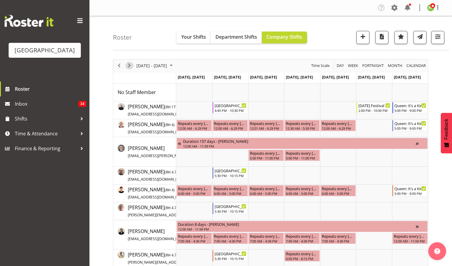
click at [128, 65] on span "Next" at bounding box center [129, 65] width 7 height 7
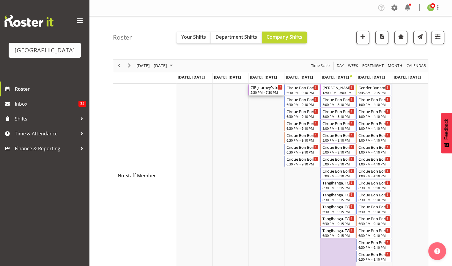
click at [262, 93] on div "2:30 PM - 7:30 PM" at bounding box center [266, 92] width 32 height 5
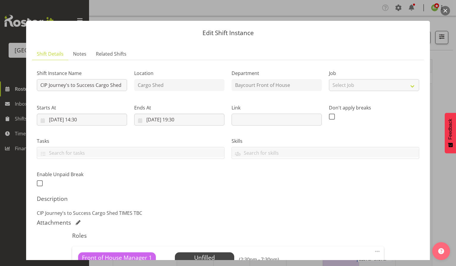
click at [446, 10] on button "button" at bounding box center [446, 11] width 10 height 10
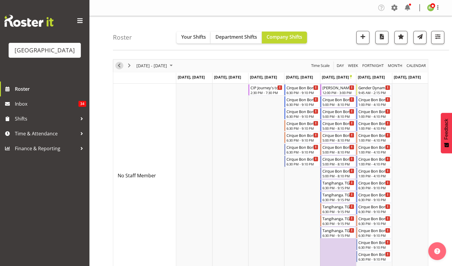
click at [121, 66] on span "Previous" at bounding box center [119, 65] width 7 height 7
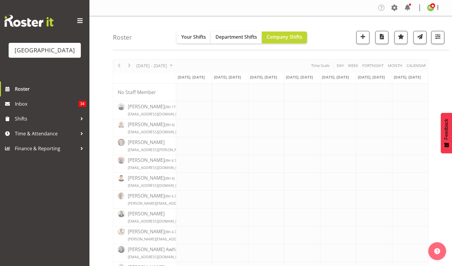
click at [328, 43] on div "Roster Your Shifts Department Shifts Company Shifts All Locations Clear Baycour…" at bounding box center [281, 33] width 336 height 34
